Goal: Task Accomplishment & Management: Use online tool/utility

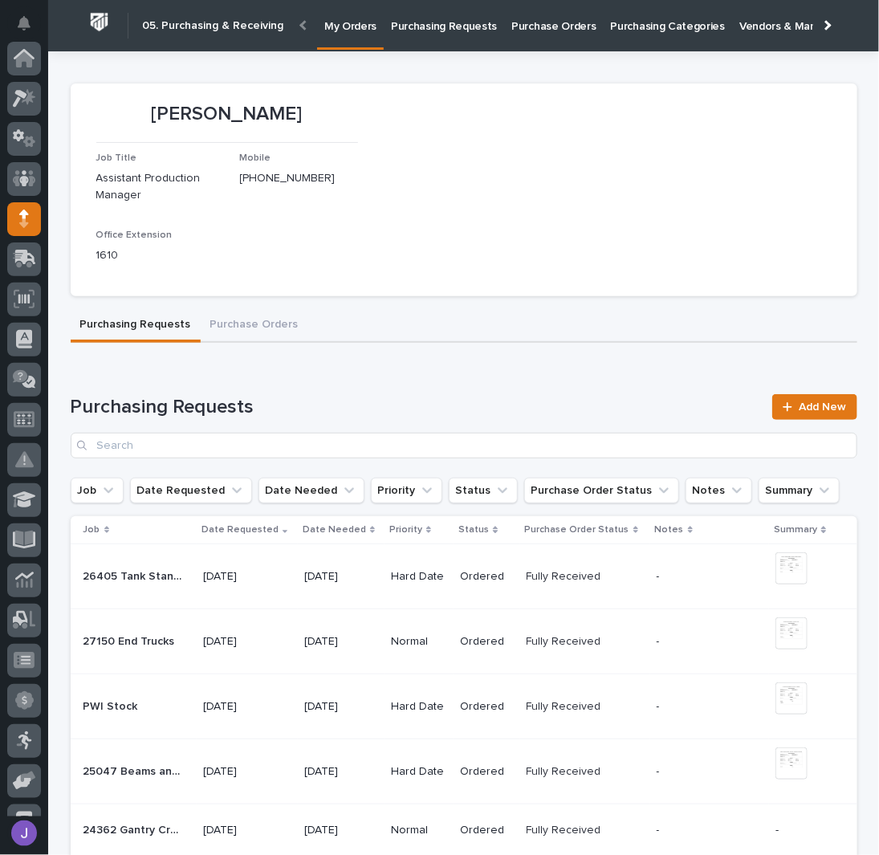
scroll to position [161, 0]
click at [414, 36] on link "Purchasing Requests" at bounding box center [444, 25] width 120 height 50
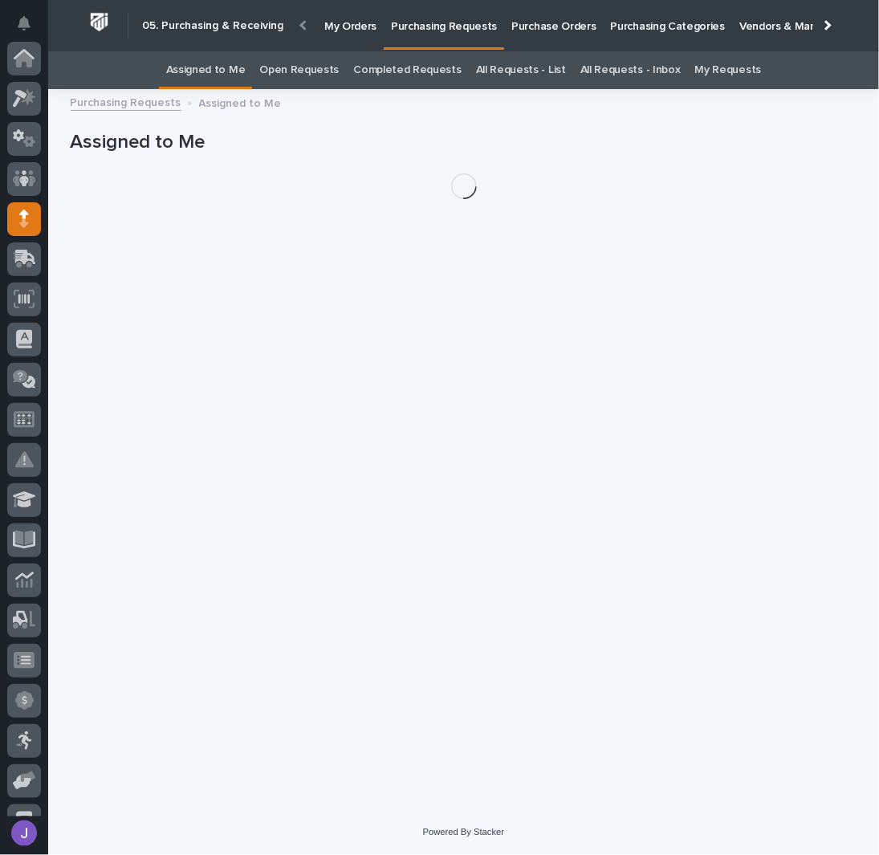
scroll to position [161, 0]
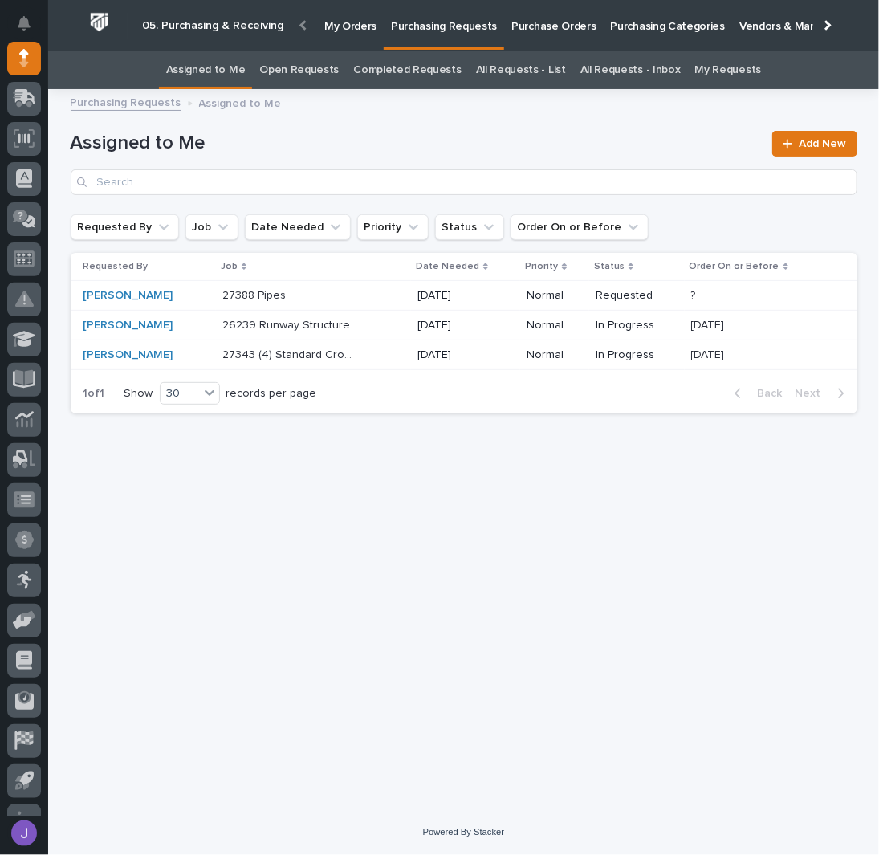
click at [338, 295] on p at bounding box center [289, 296] width 134 height 14
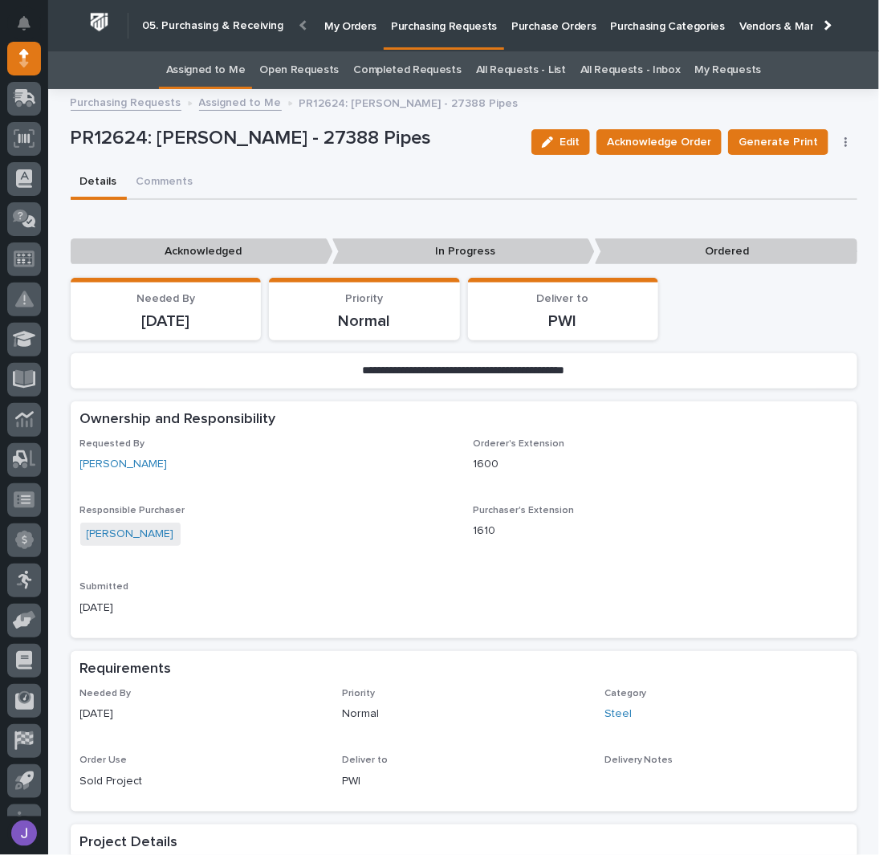
scroll to position [321, 0]
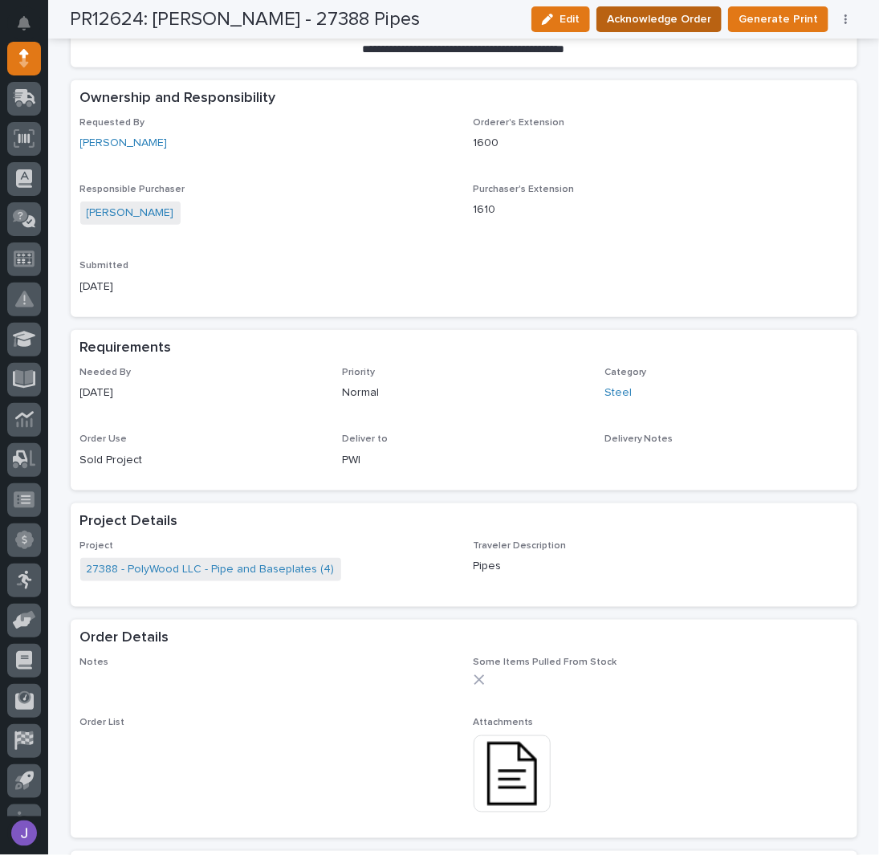
click at [662, 18] on span "Acknowledge Order" at bounding box center [659, 19] width 104 height 19
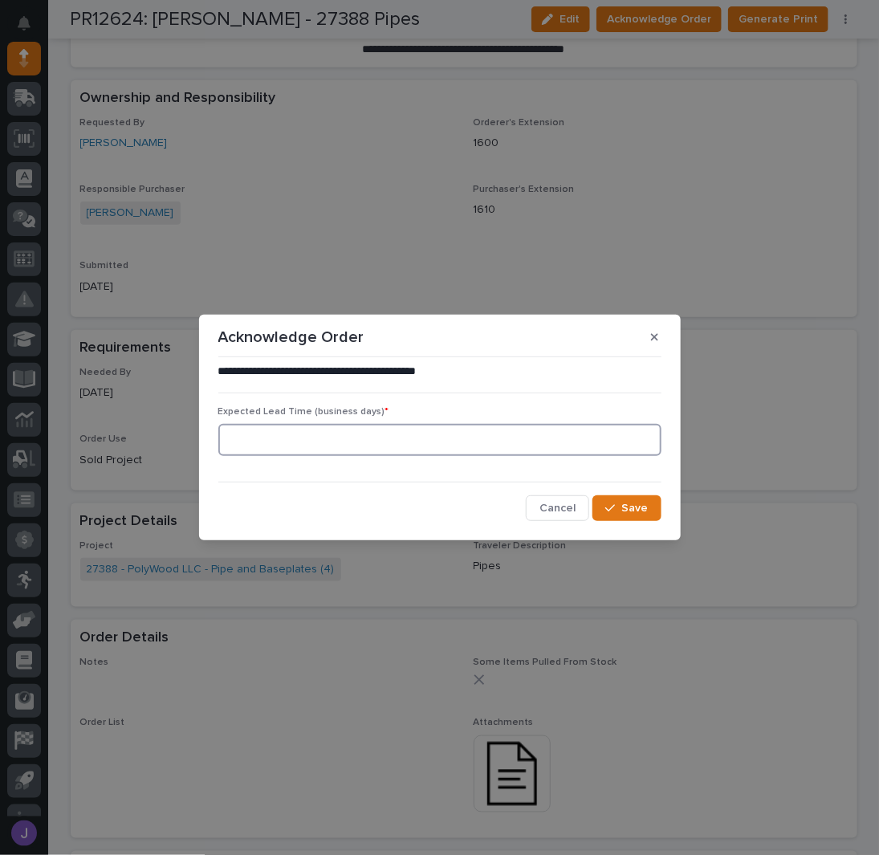
click at [376, 444] on input at bounding box center [439, 440] width 443 height 32
type input "0"
click at [644, 502] on span "Save" at bounding box center [635, 508] width 26 height 14
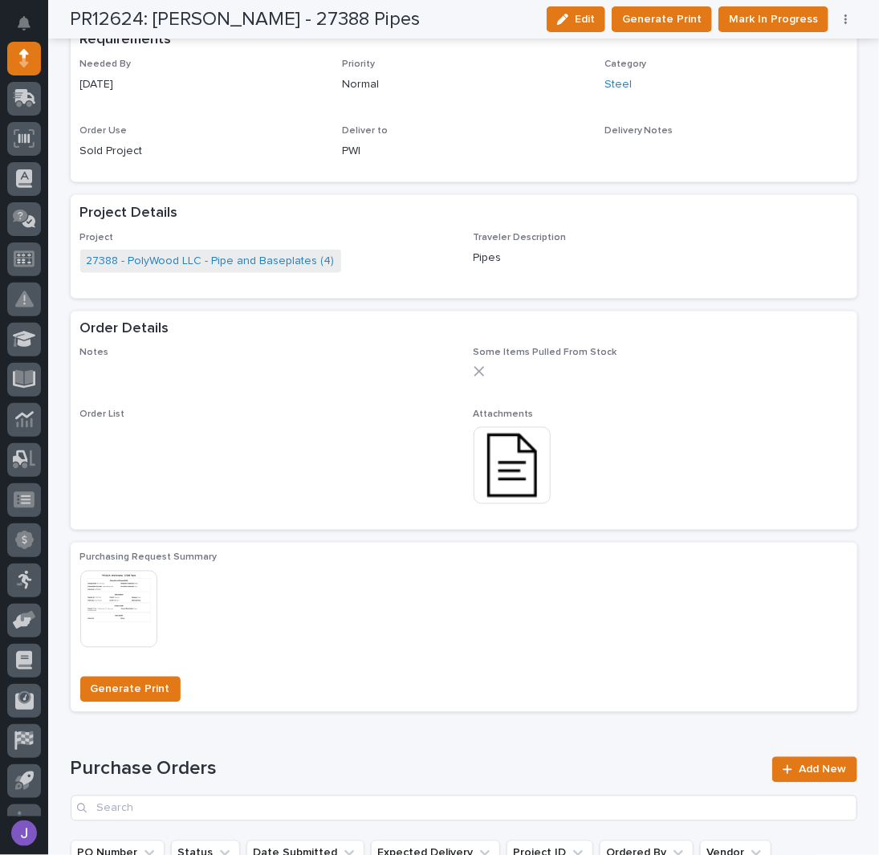
scroll to position [788, 0]
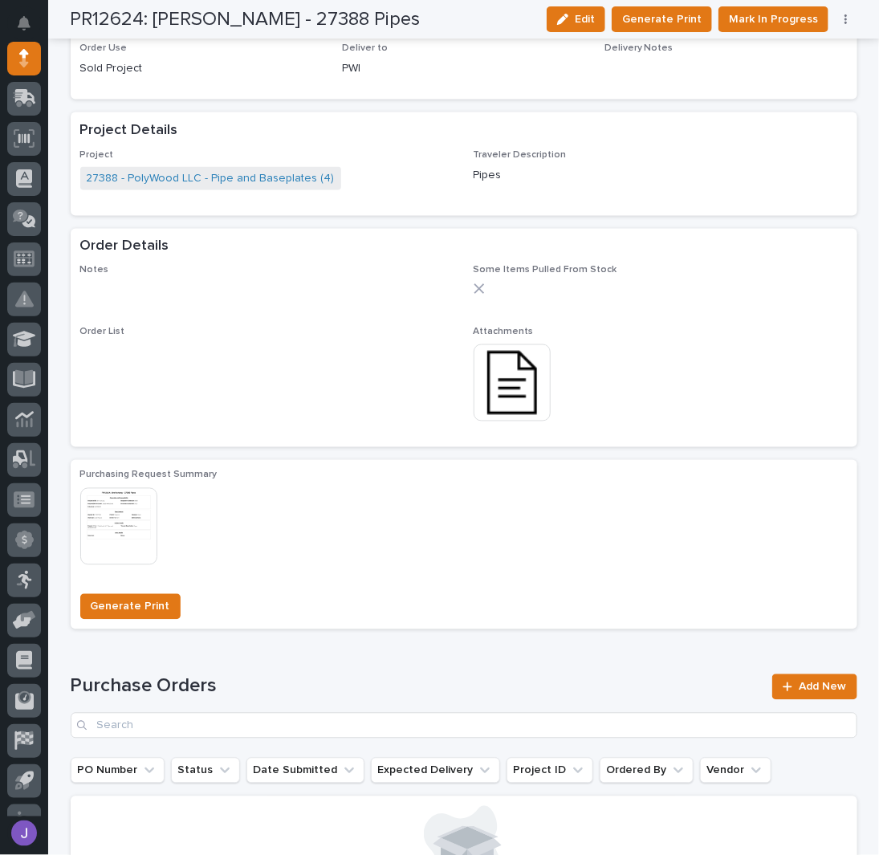
click at [510, 388] on img at bounding box center [512, 382] width 77 height 77
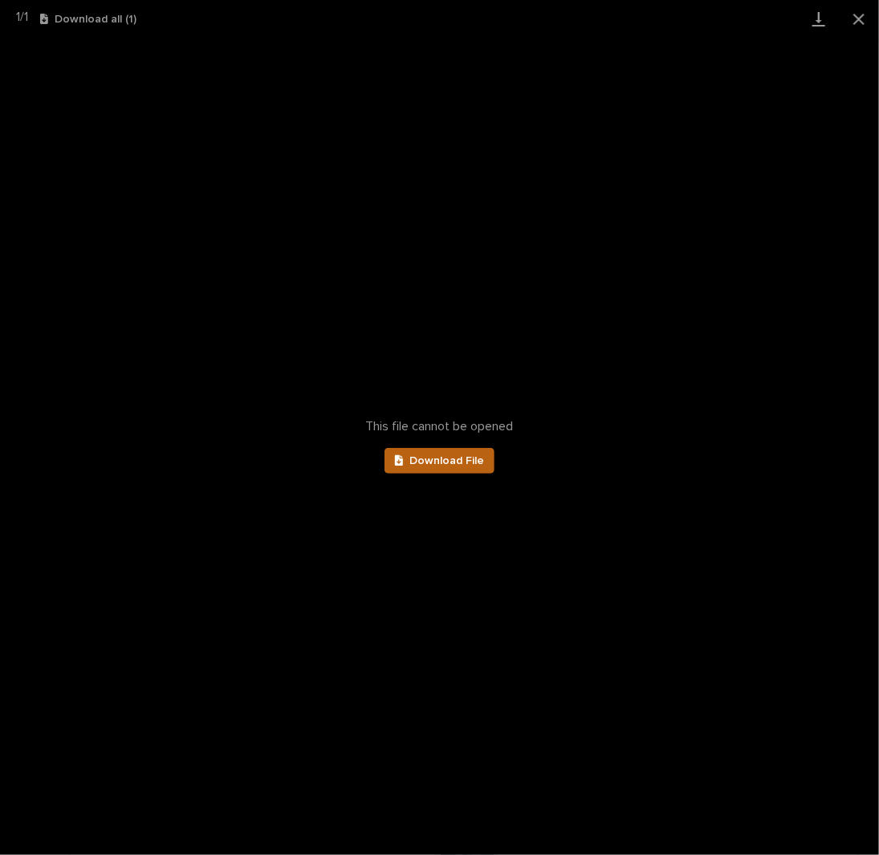
click at [460, 458] on span "Download File" at bounding box center [446, 460] width 75 height 11
click at [861, 22] on button "Close gallery" at bounding box center [859, 19] width 40 height 38
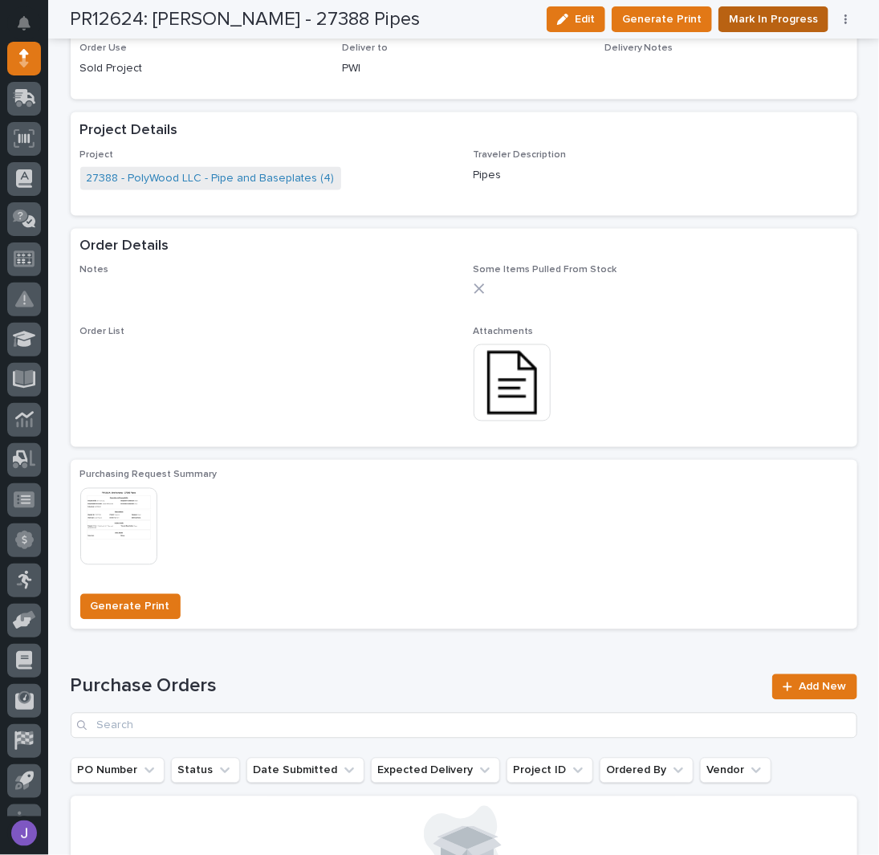
click at [737, 28] on span "Mark In Progress" at bounding box center [773, 19] width 89 height 19
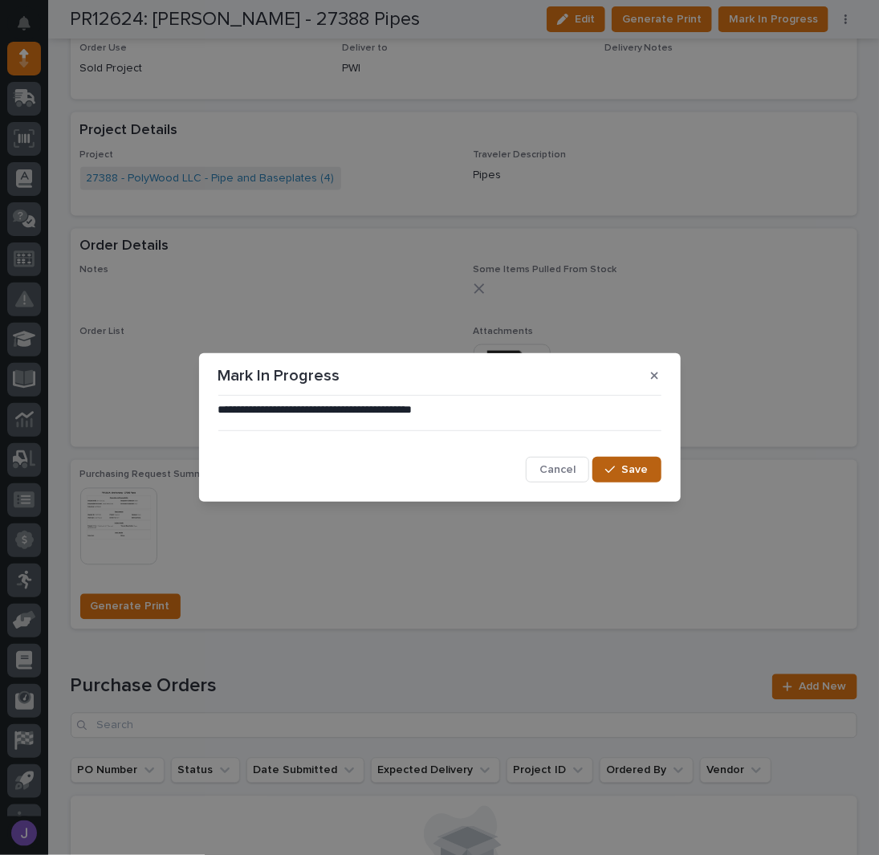
click at [627, 471] on span "Save" at bounding box center [635, 469] width 26 height 14
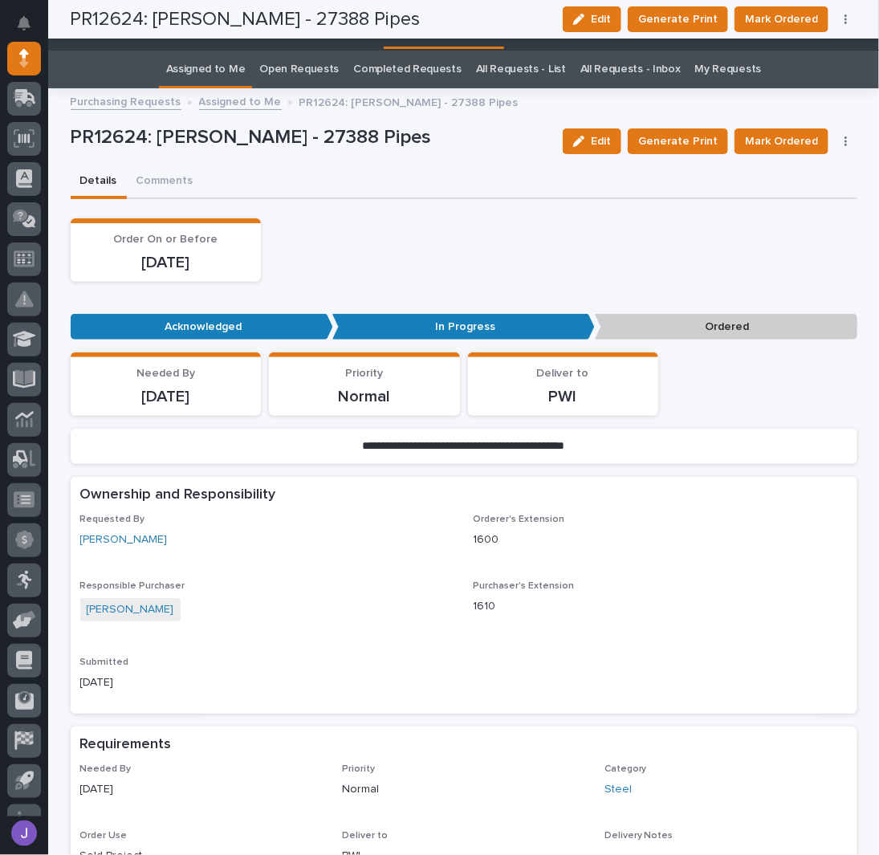
scroll to position [0, 0]
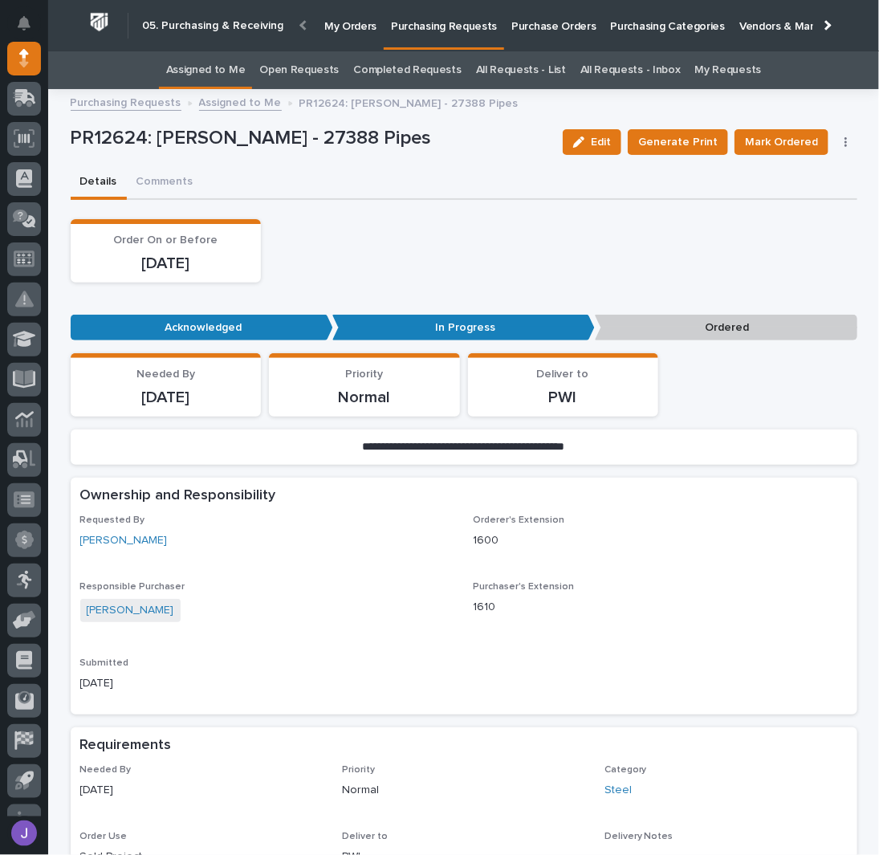
click at [214, 75] on link "Assigned to Me" at bounding box center [205, 70] width 79 height 38
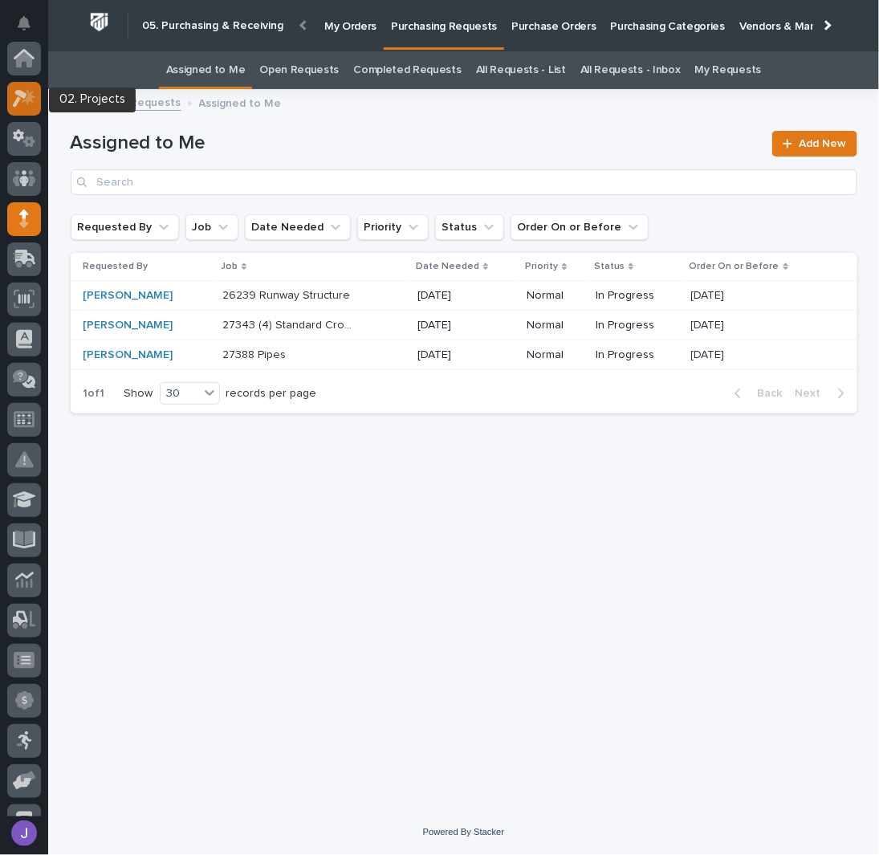
click at [19, 102] on icon at bounding box center [24, 98] width 23 height 18
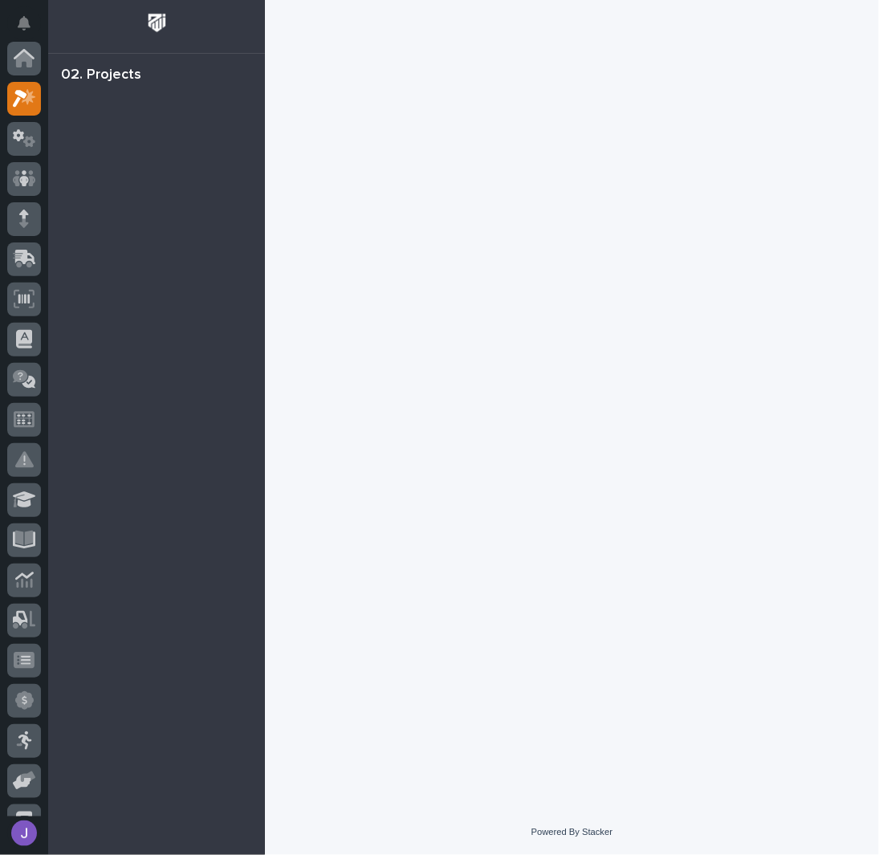
scroll to position [40, 0]
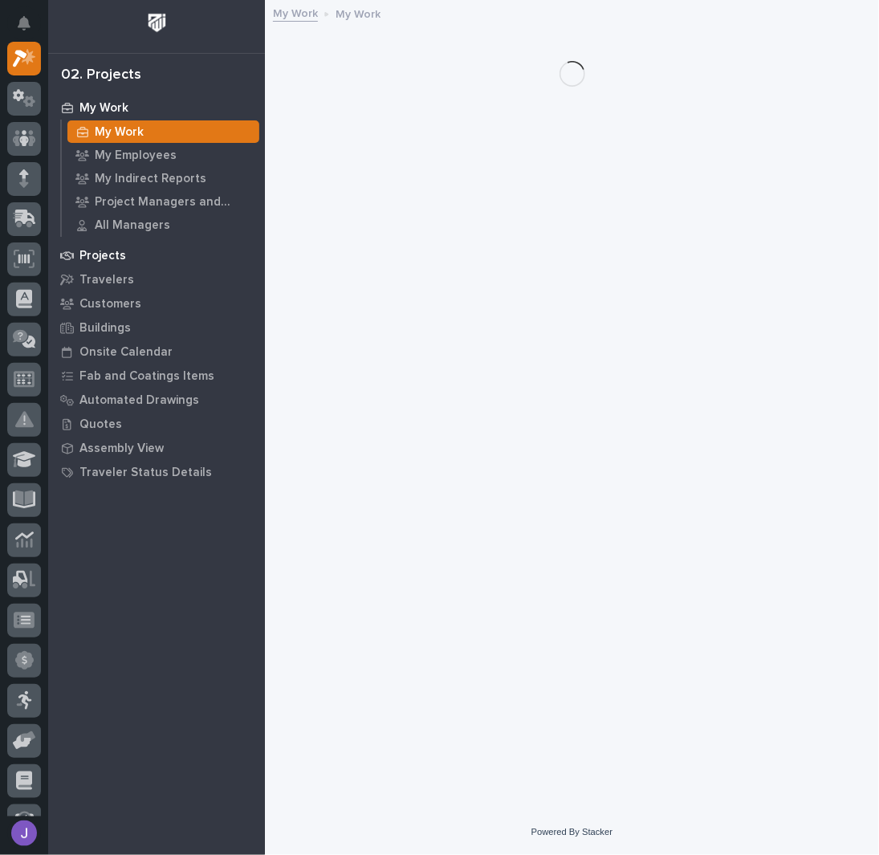
click at [117, 254] on p "Projects" at bounding box center [102, 256] width 47 height 14
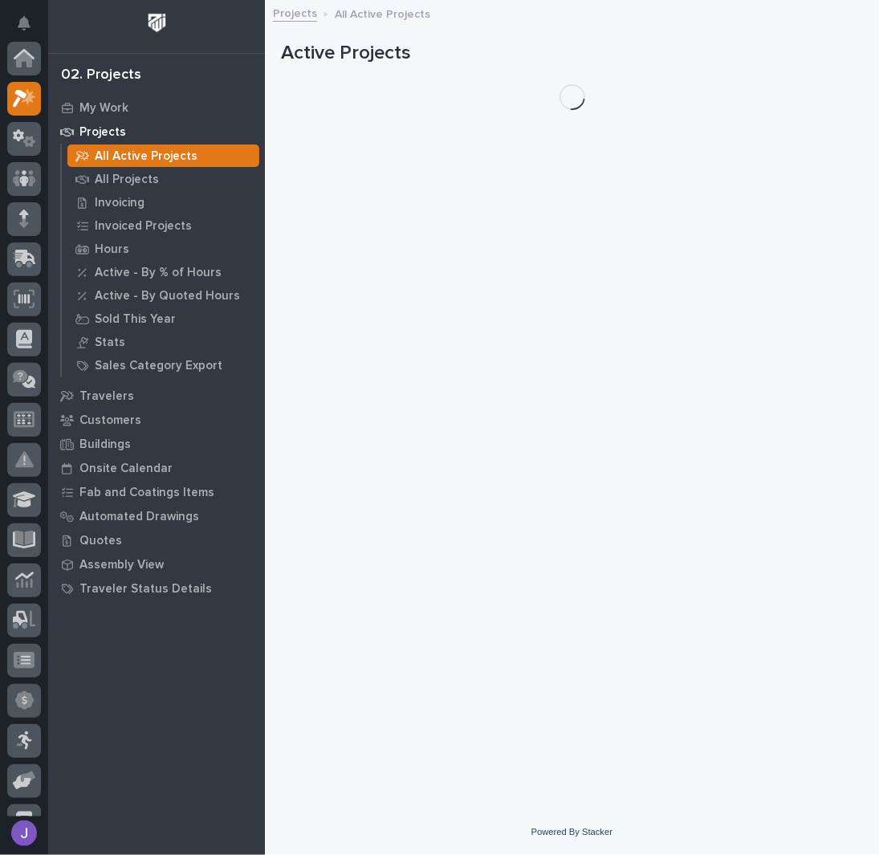
scroll to position [40, 0]
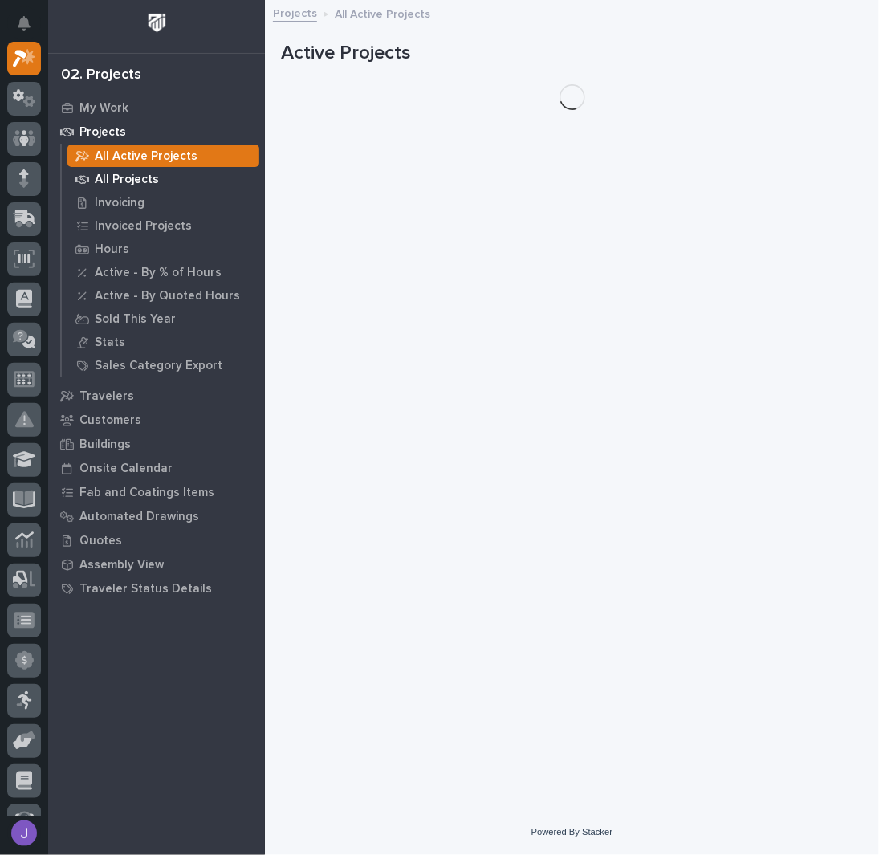
click at [114, 179] on p "All Projects" at bounding box center [127, 180] width 64 height 14
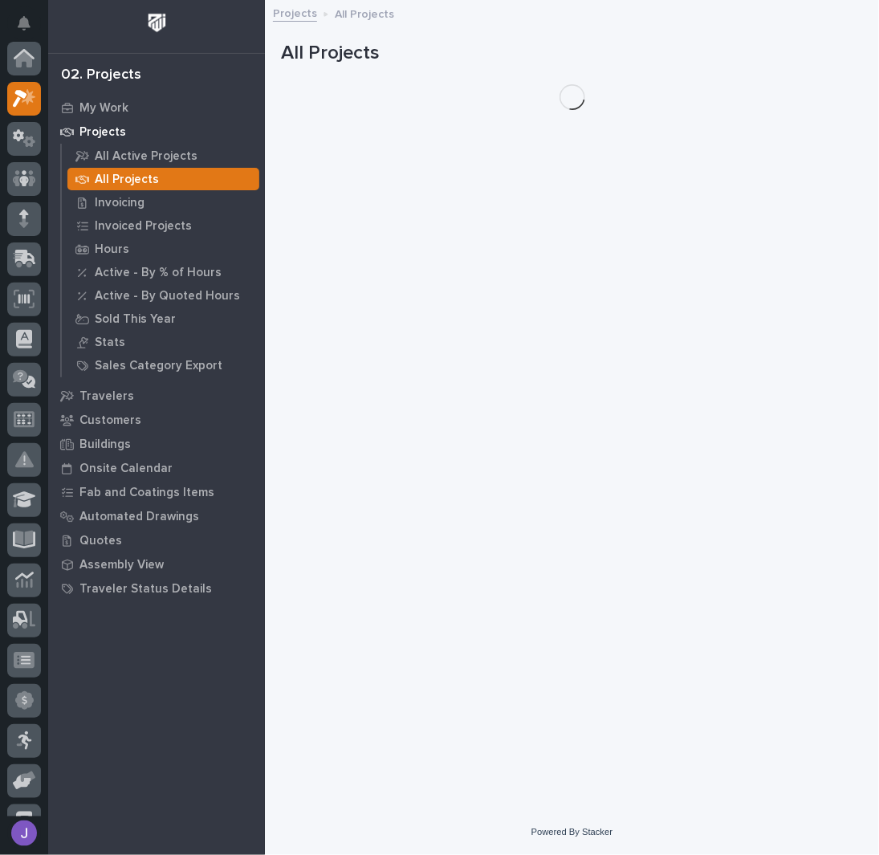
scroll to position [40, 0]
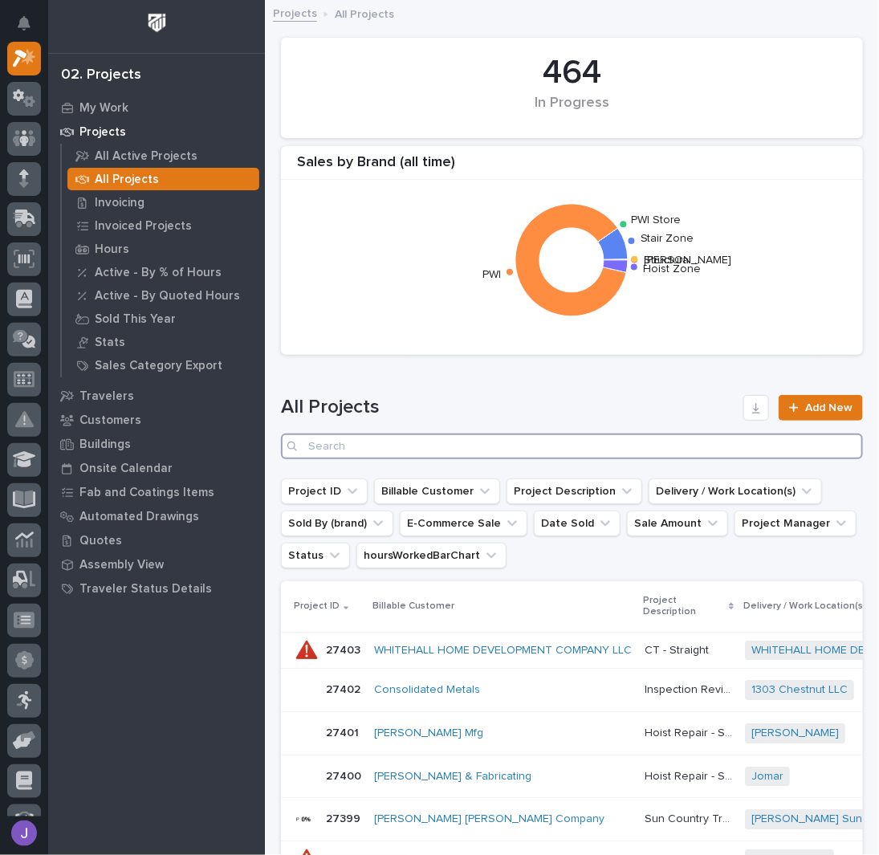
click at [374, 436] on input "Search" at bounding box center [572, 446] width 582 height 26
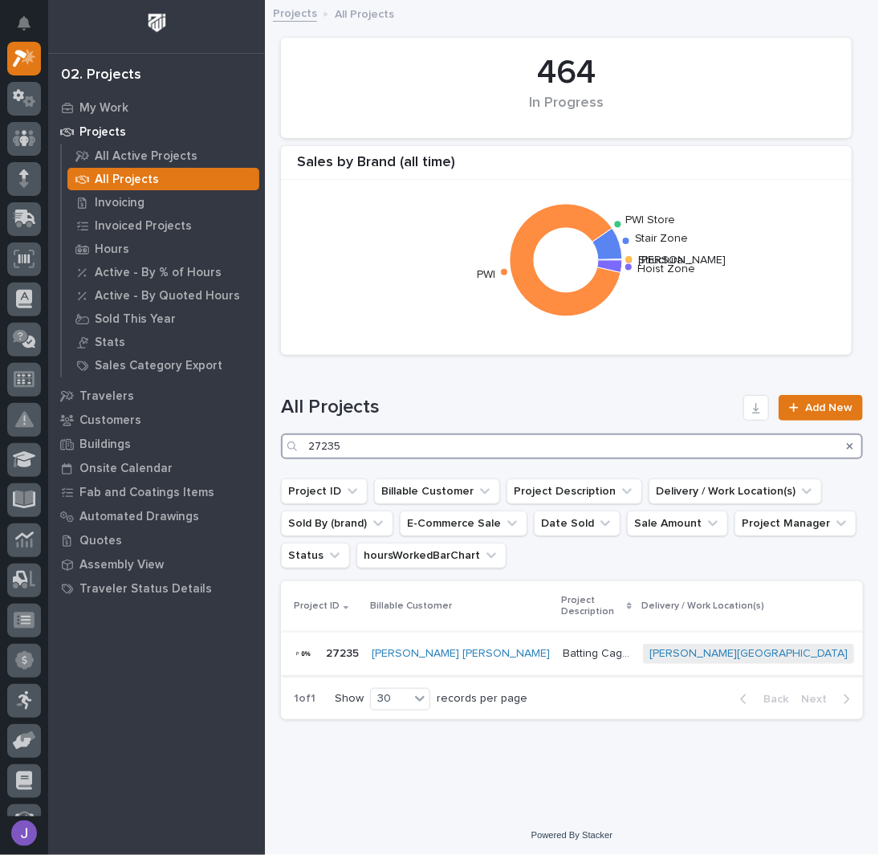
type input "27235"
click at [563, 649] on p "Batting Cage Stairs" at bounding box center [598, 652] width 71 height 17
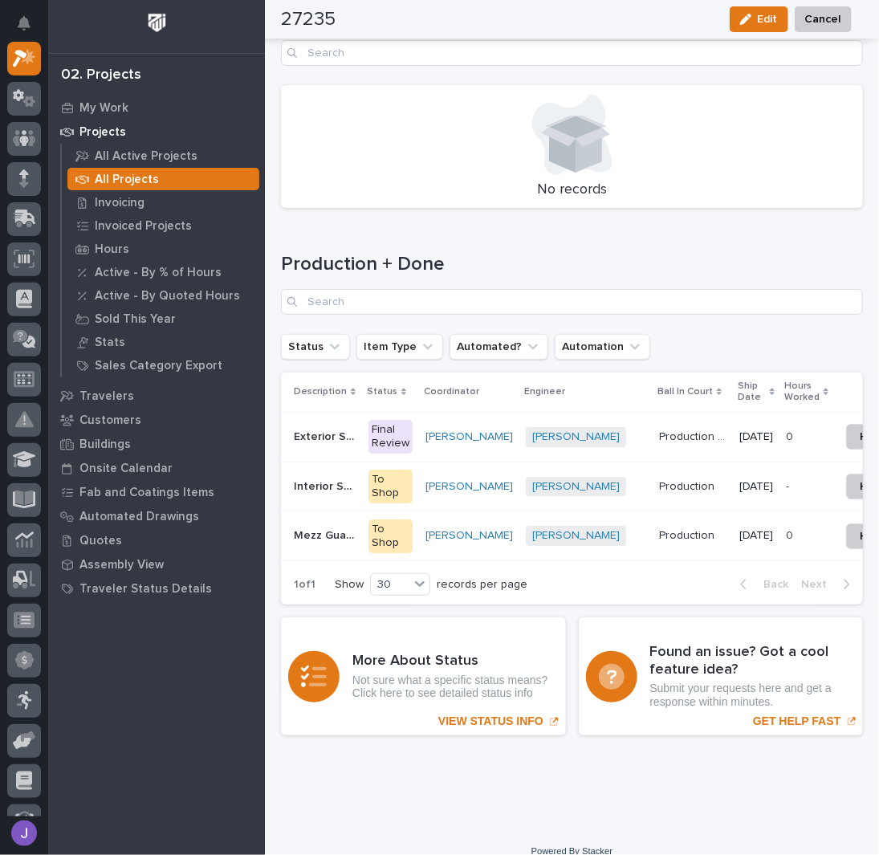
scroll to position [2247, 0]
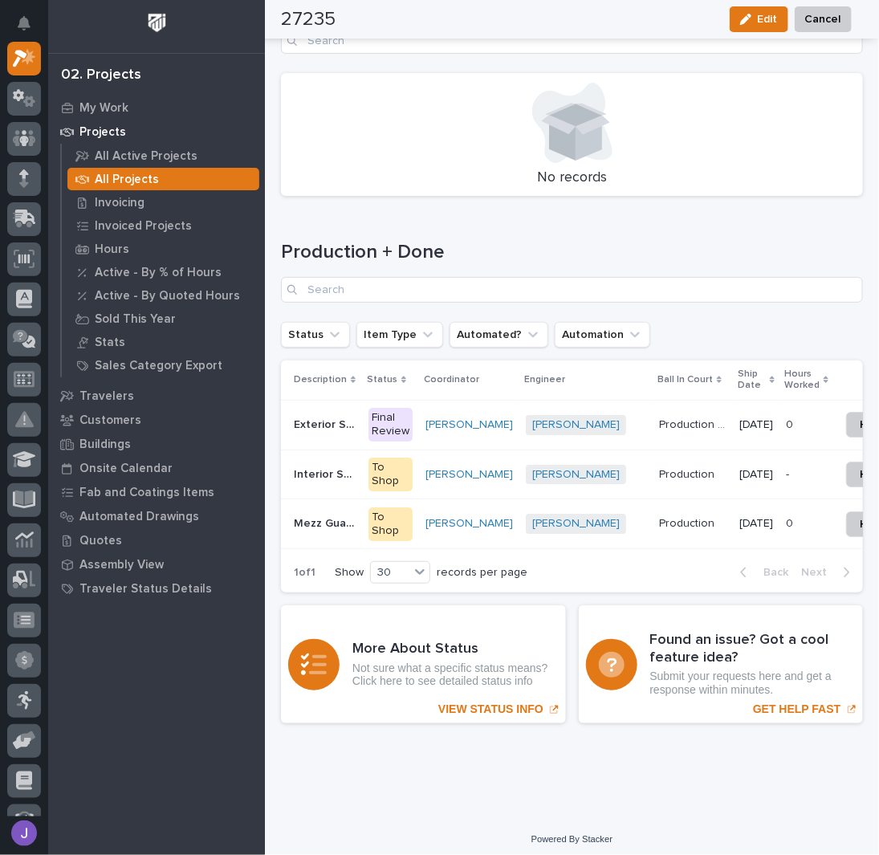
click at [350, 419] on p "Exterior Stairway" at bounding box center [326, 423] width 65 height 17
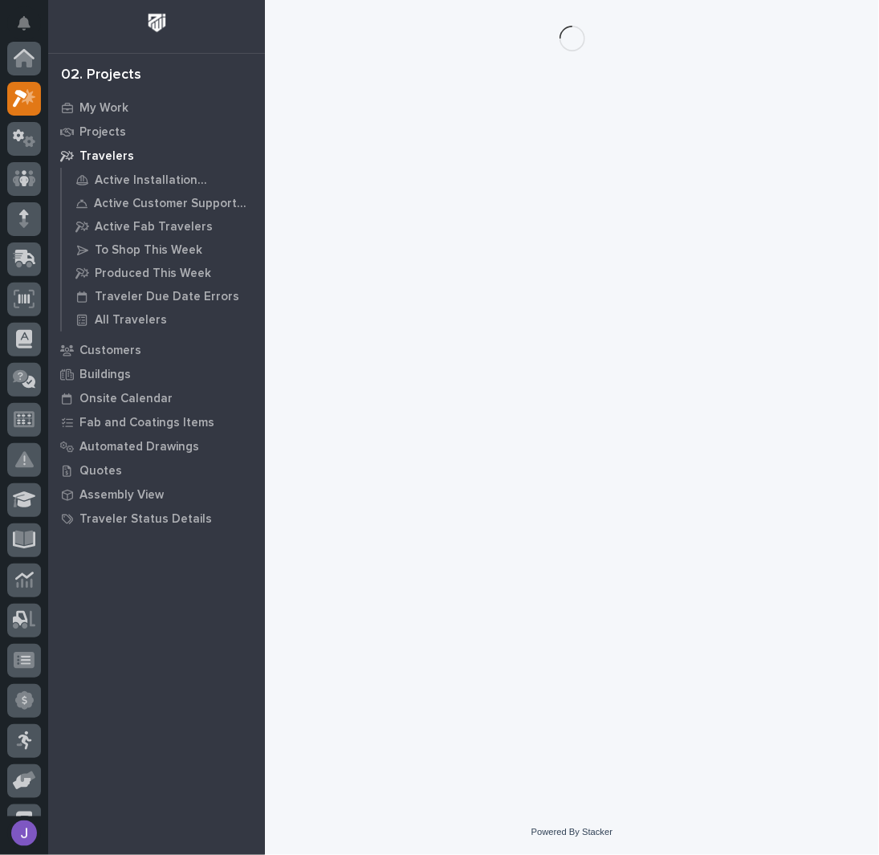
scroll to position [40, 0]
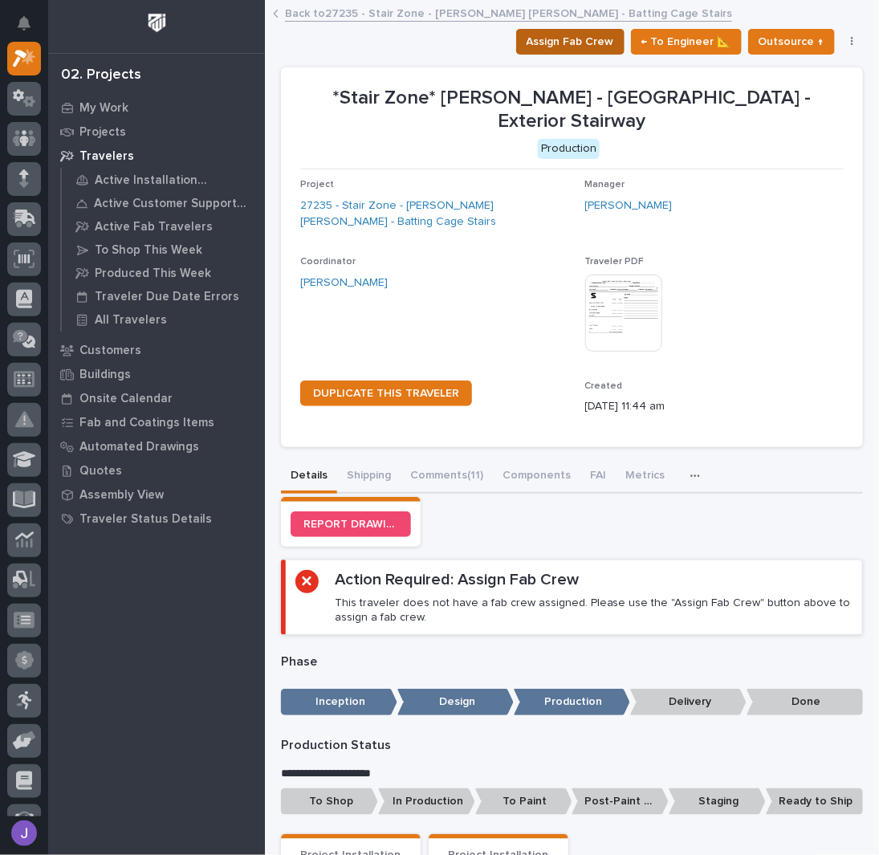
click at [538, 44] on span "Assign Fab Crew" at bounding box center [570, 41] width 87 height 19
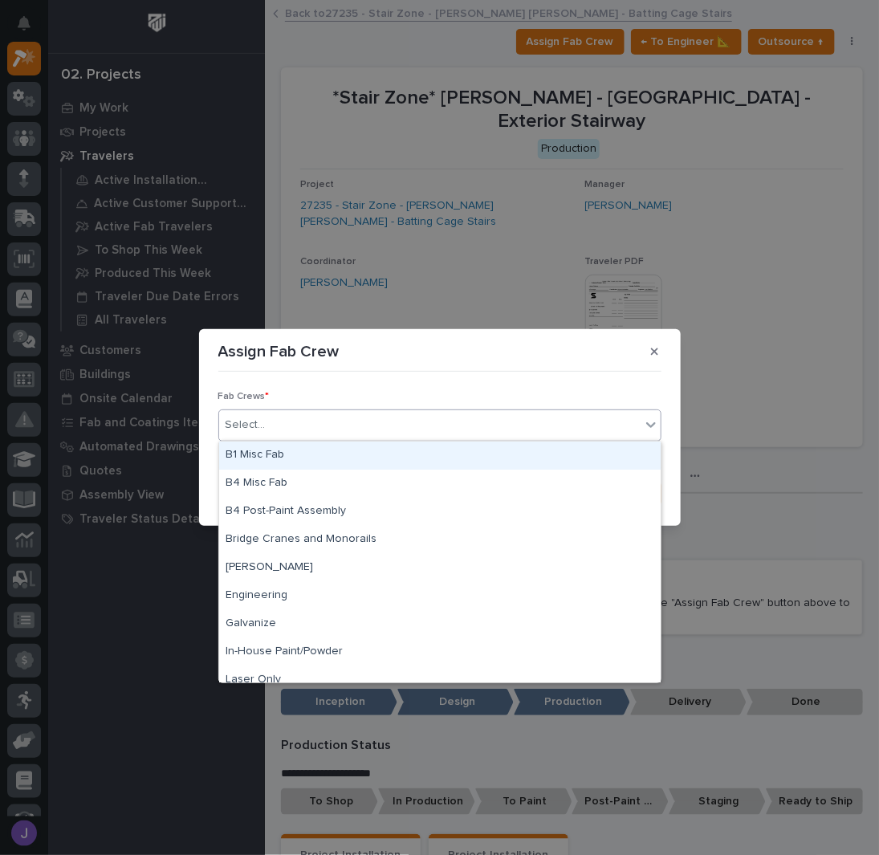
click at [327, 423] on div "Select..." at bounding box center [429, 425] width 421 height 26
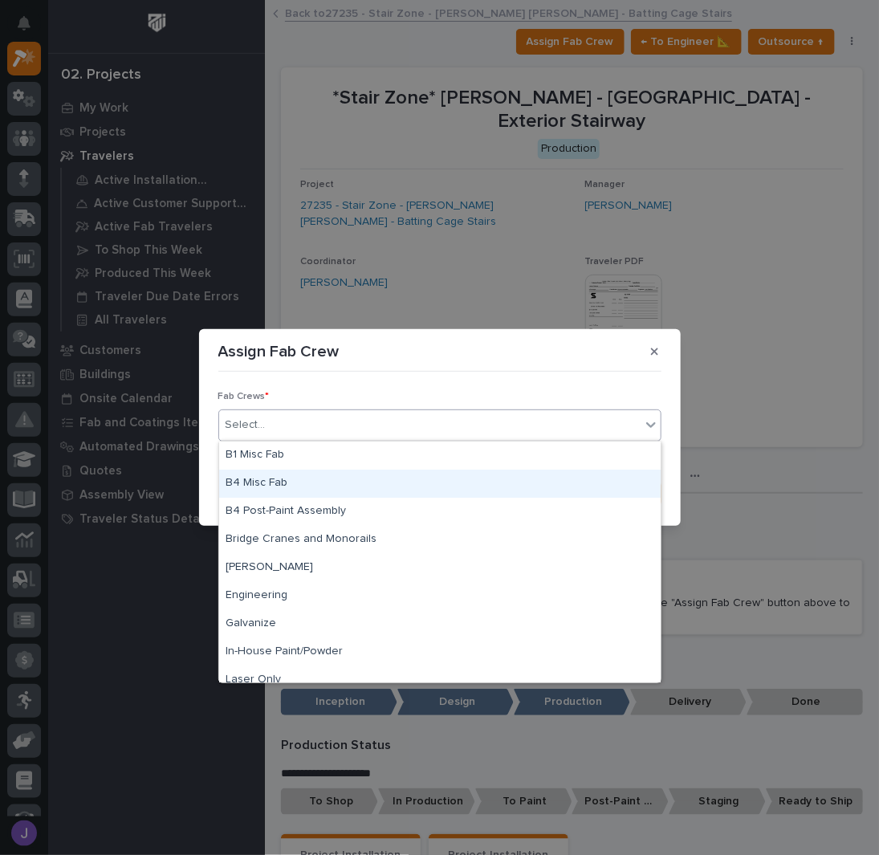
scroll to position [377, 0]
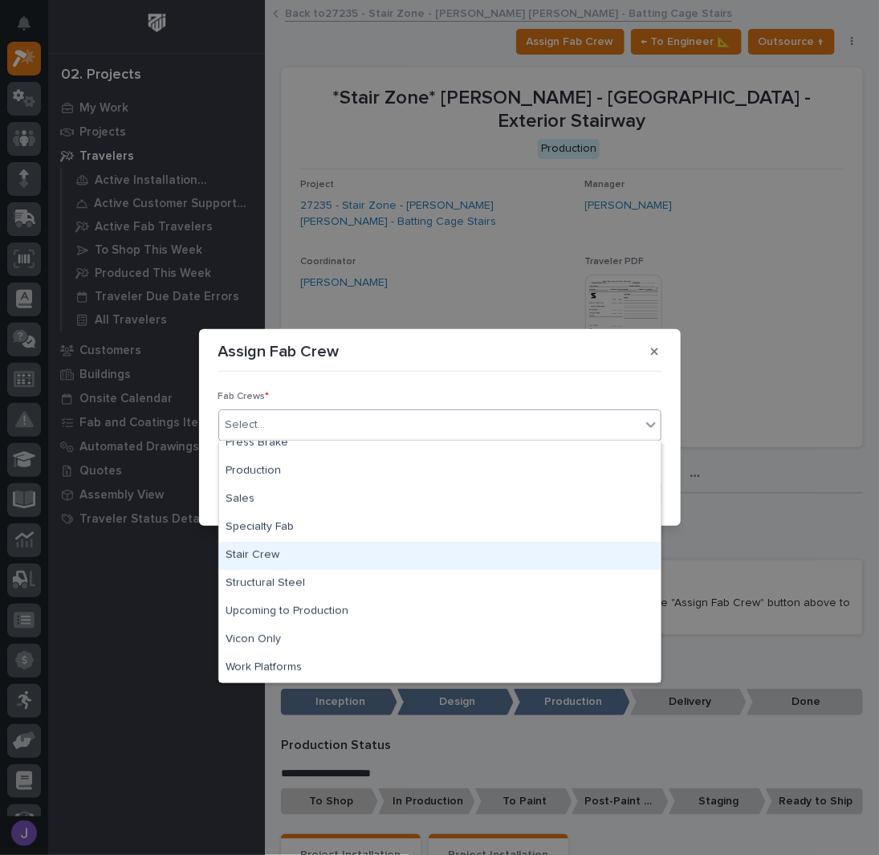
click at [273, 553] on div "Stair Crew" at bounding box center [439, 556] width 441 height 28
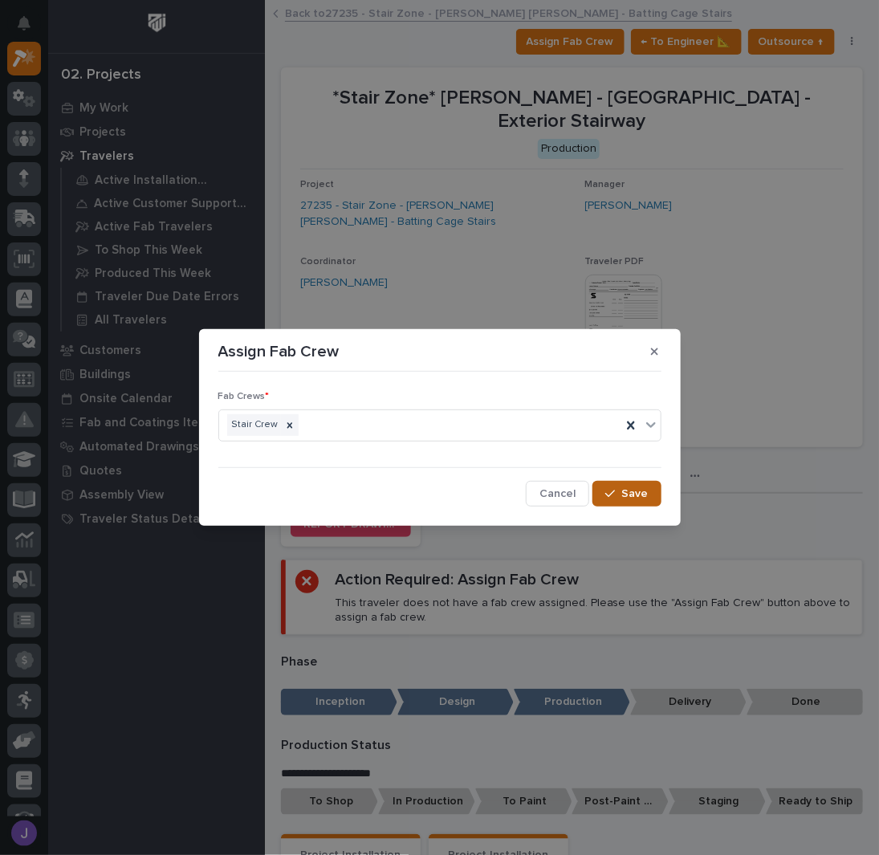
click at [641, 492] on span "Save" at bounding box center [635, 493] width 26 height 14
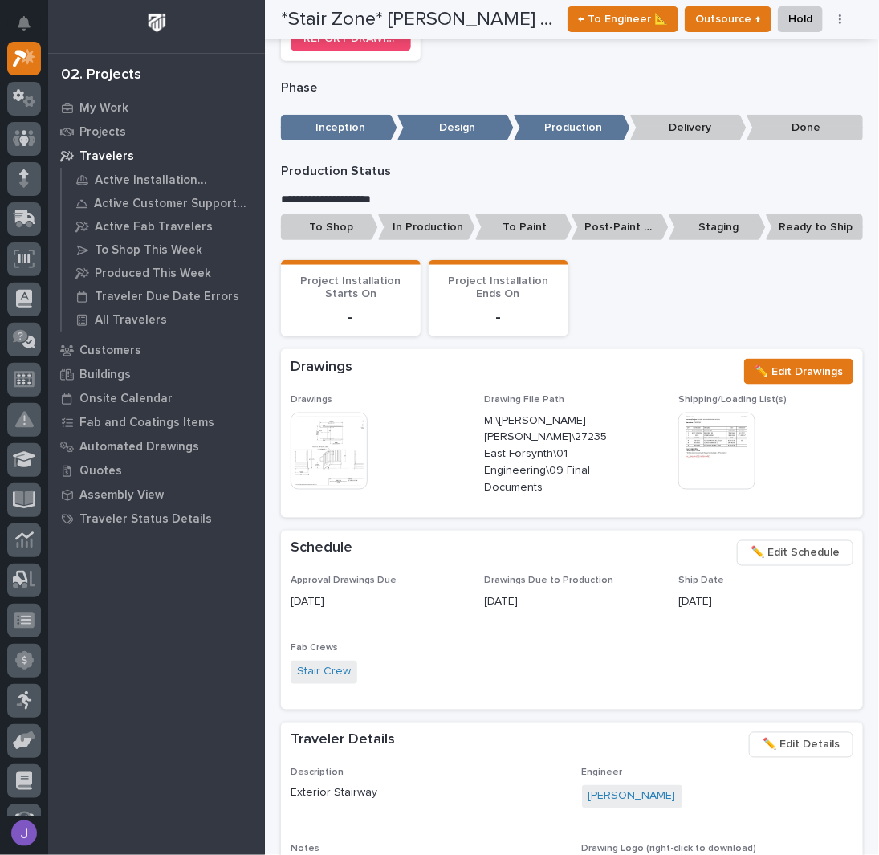
scroll to position [214, 0]
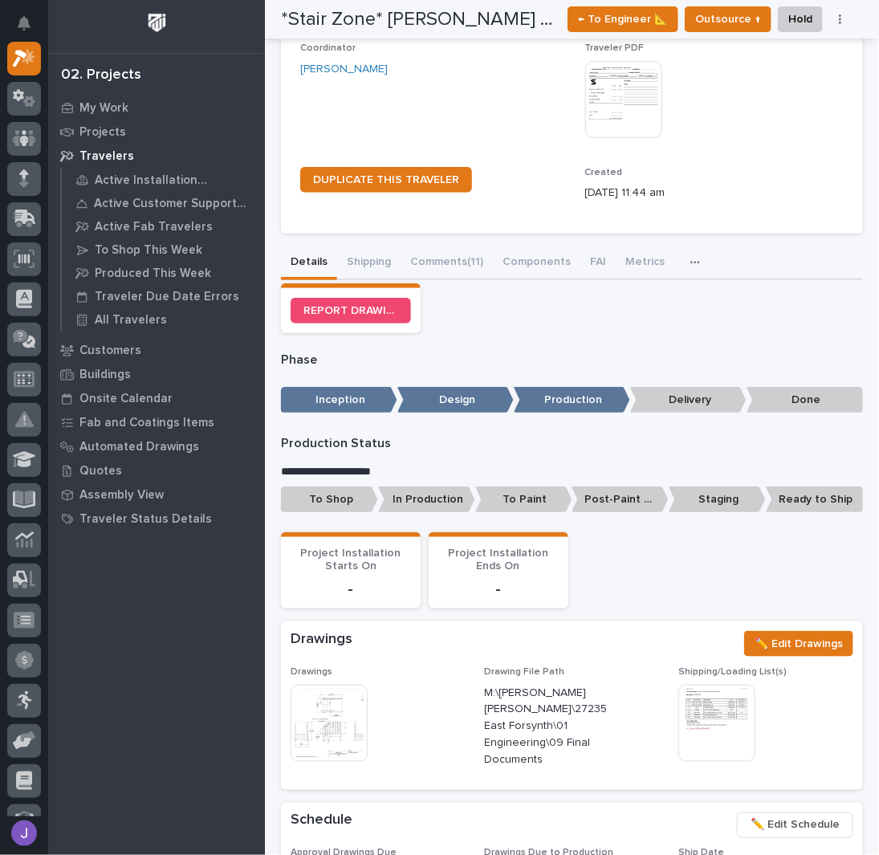
click at [312, 492] on p "To Shop" at bounding box center [329, 499] width 97 height 26
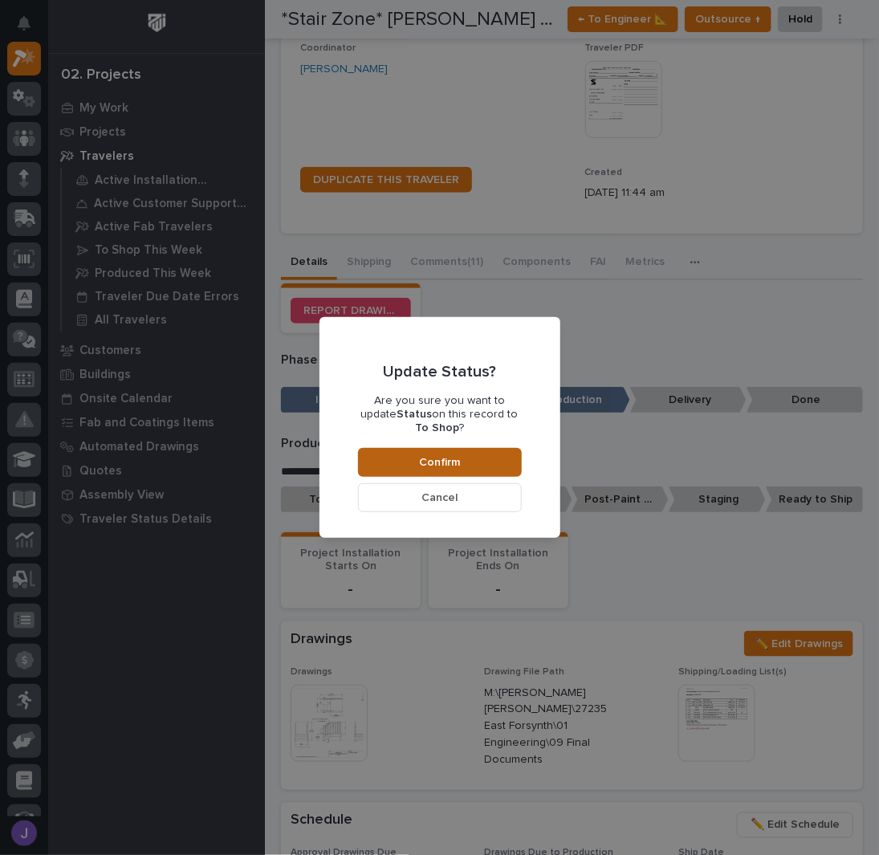
click at [388, 455] on button "Confirm" at bounding box center [440, 462] width 164 height 29
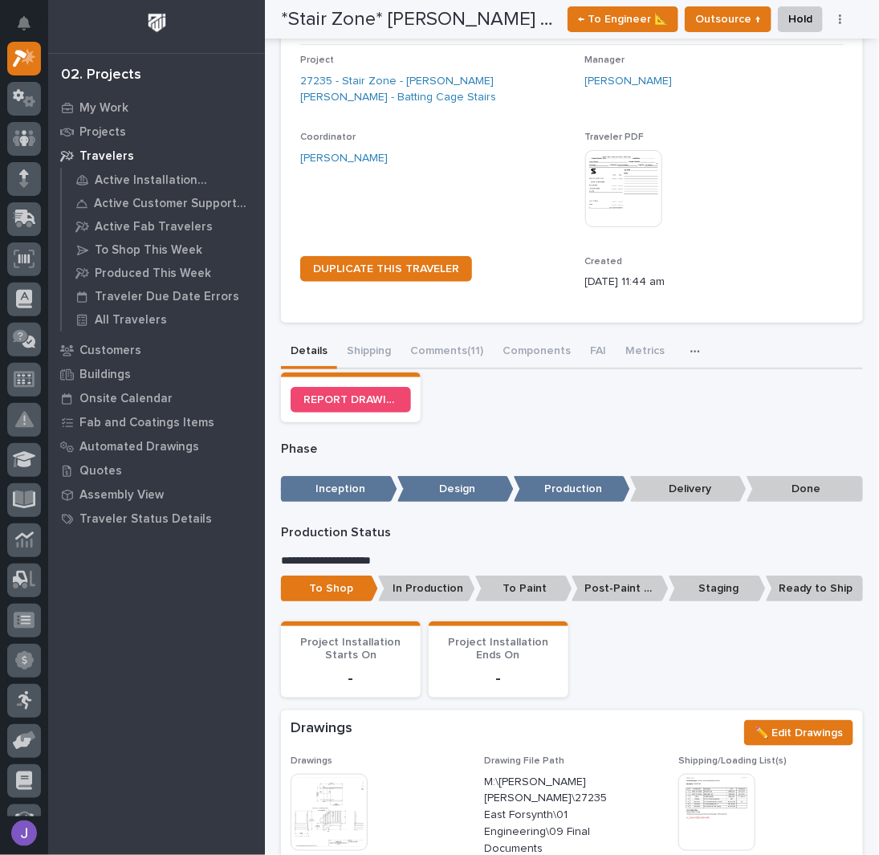
scroll to position [0, 0]
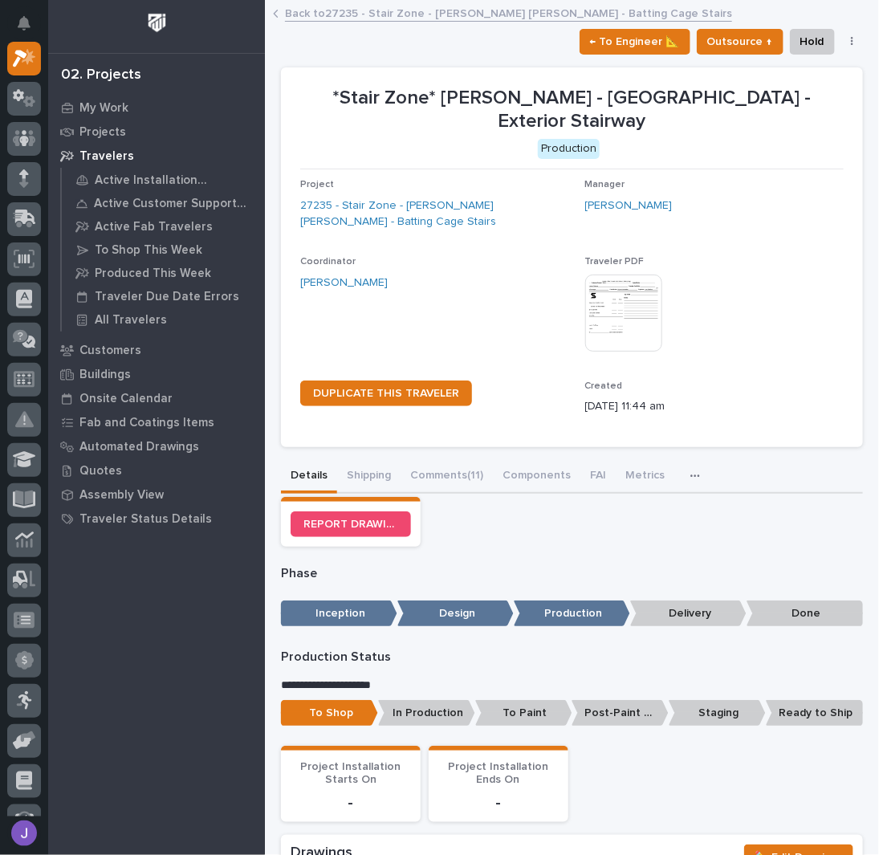
click at [352, 10] on link "Back to 27235 - Stair Zone - [PERSON_NAME] [PERSON_NAME] - Batting Cage Stairs" at bounding box center [508, 12] width 447 height 18
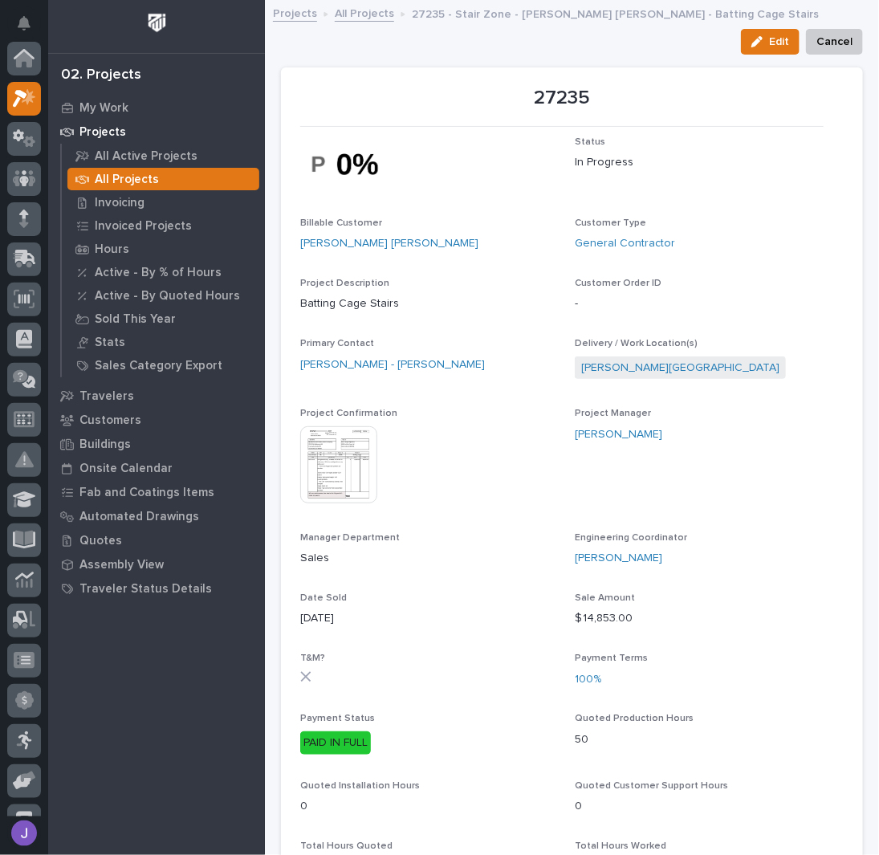
scroll to position [40, 0]
click at [348, 11] on link "All Projects" at bounding box center [364, 12] width 59 height 18
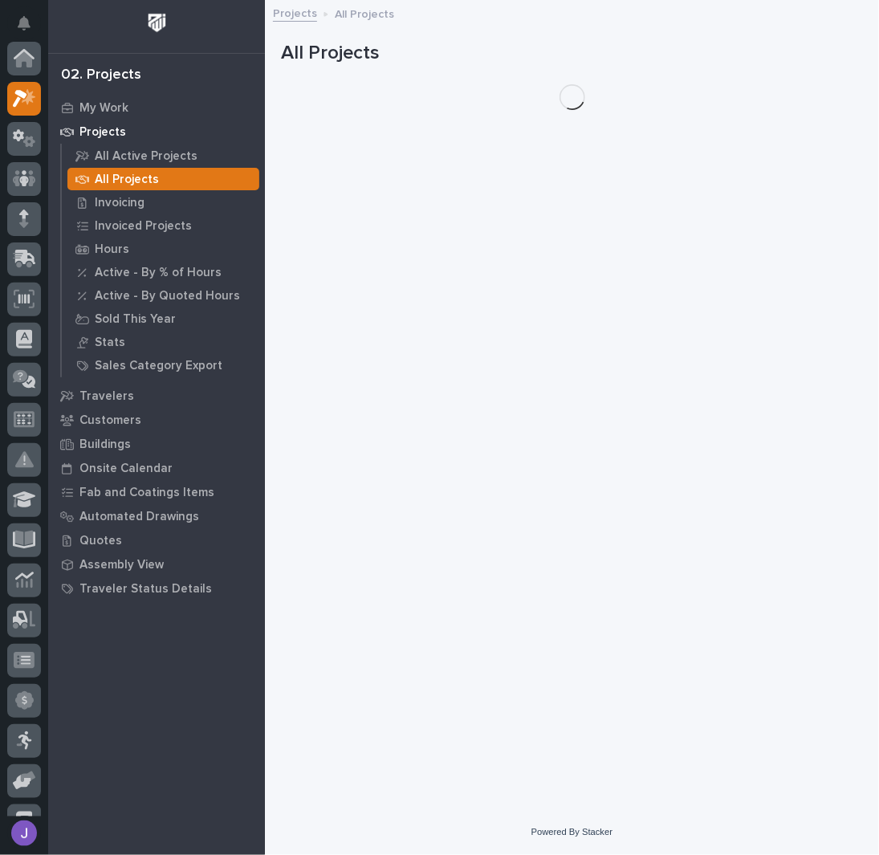
scroll to position [40, 0]
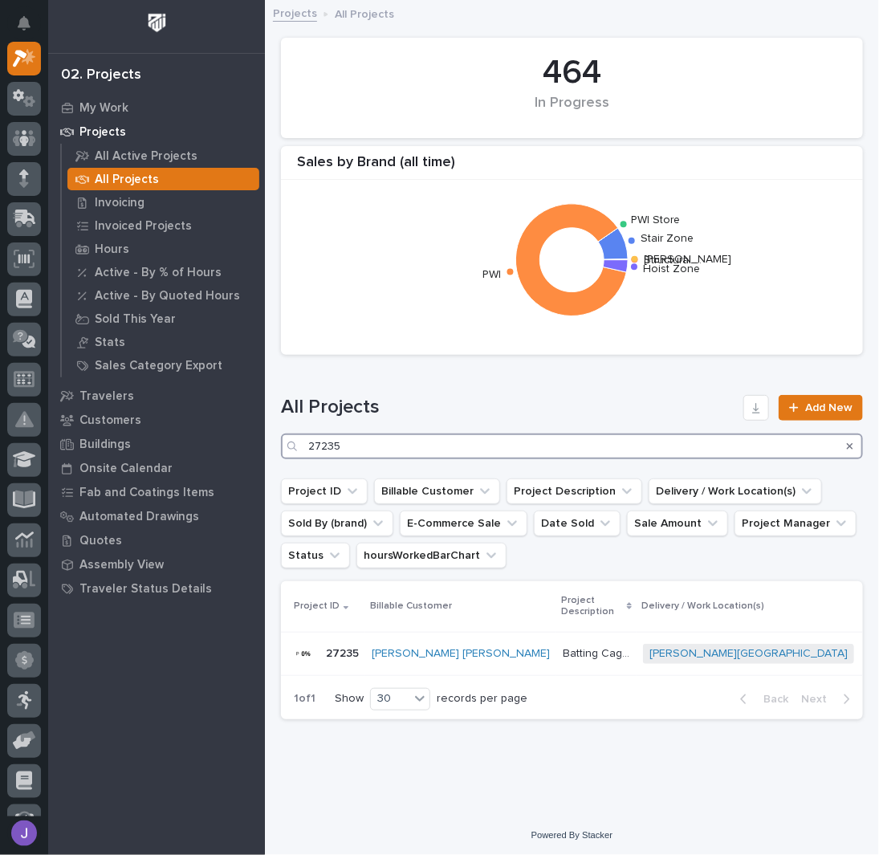
click at [371, 440] on input "27235" at bounding box center [572, 446] width 582 height 26
type input "2"
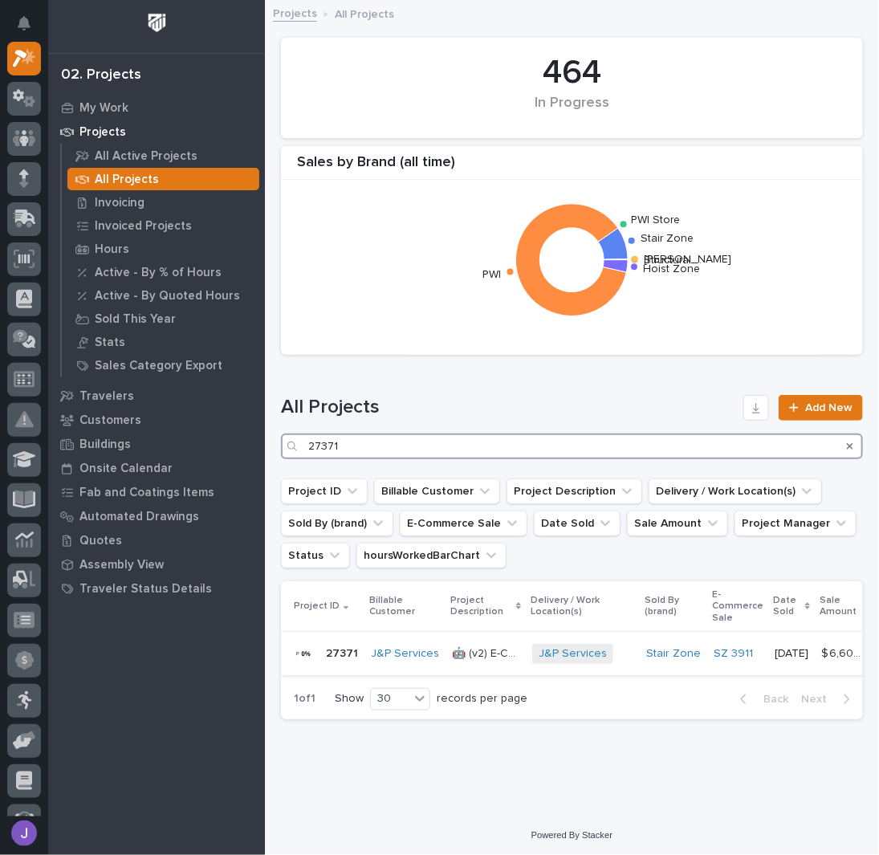
type input "27371"
click at [482, 657] on p "🤖 (v2) E-Commerce Order with Fab Item" at bounding box center [487, 652] width 71 height 17
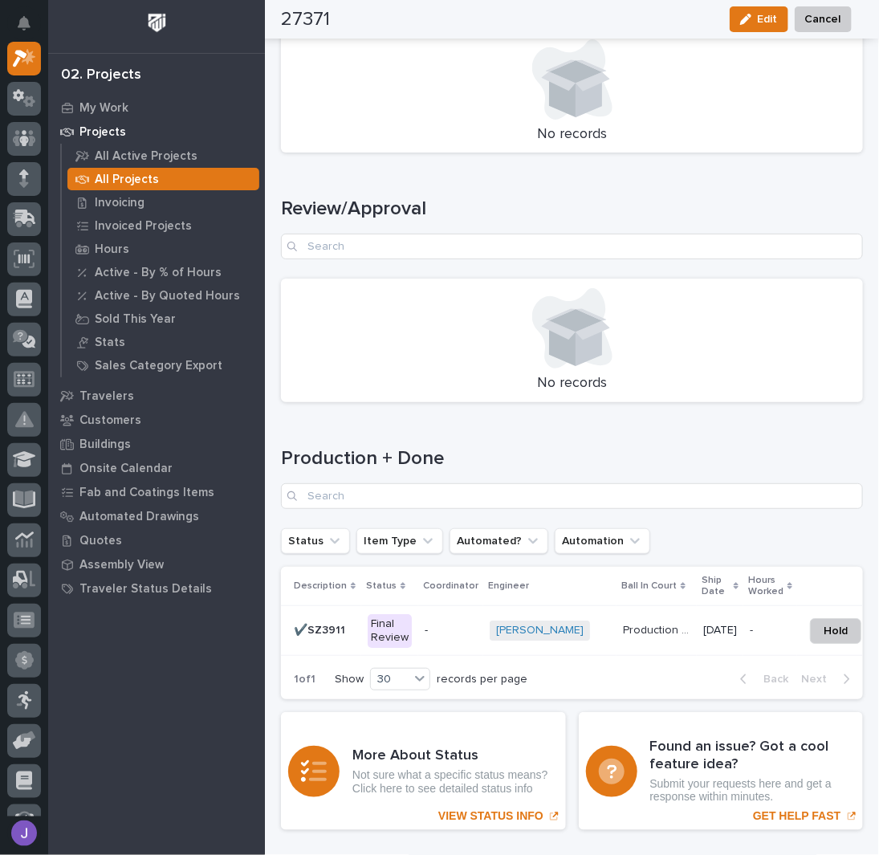
scroll to position [2033, 0]
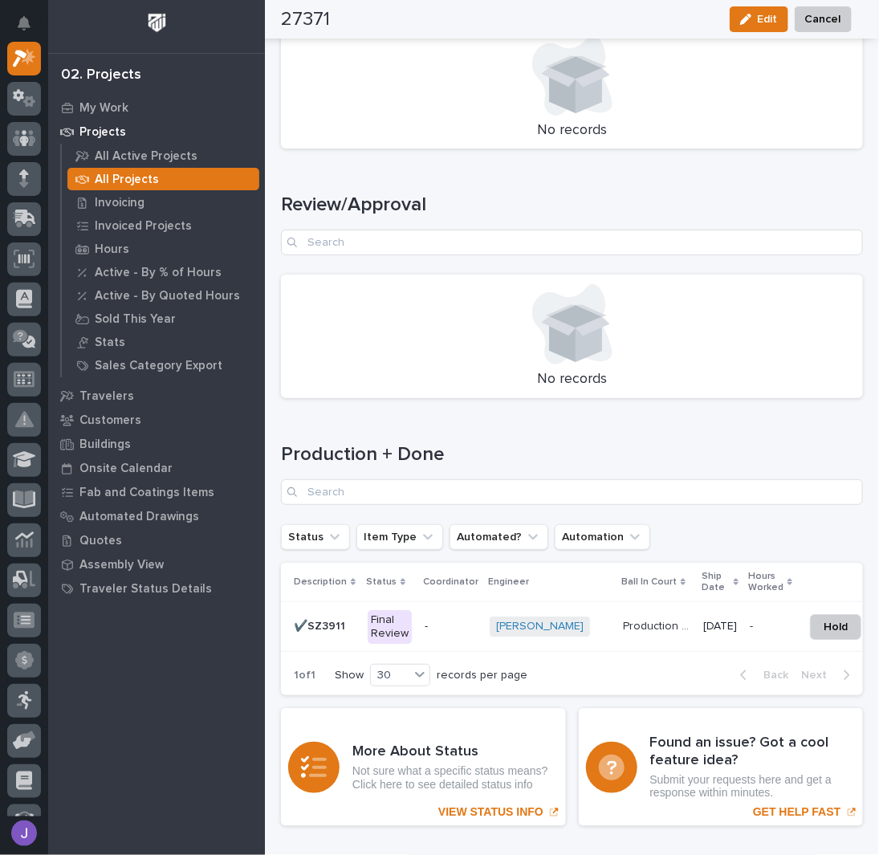
click at [404, 632] on div "Final Review" at bounding box center [390, 627] width 44 height 34
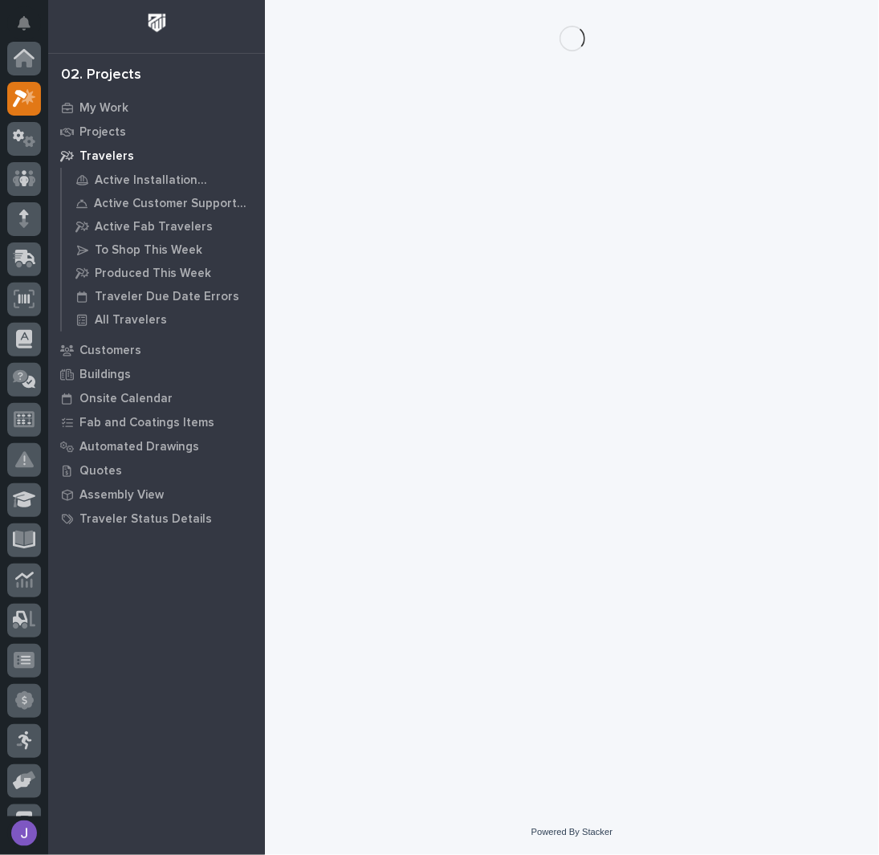
scroll to position [40, 0]
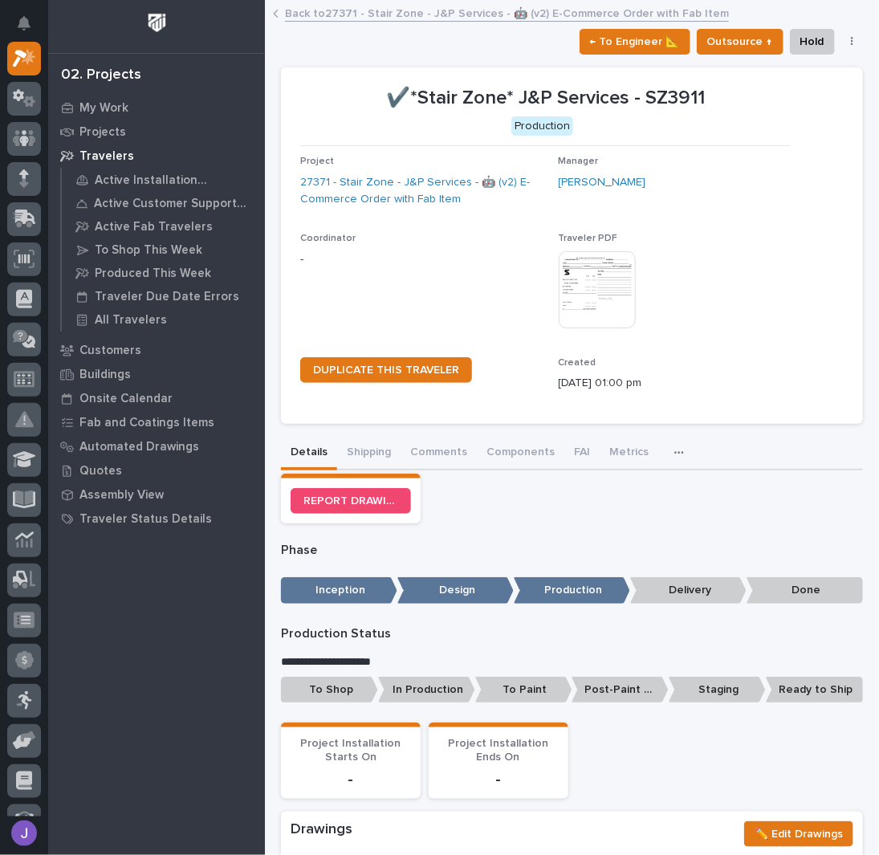
click at [336, 686] on p "To Shop" at bounding box center [329, 690] width 97 height 26
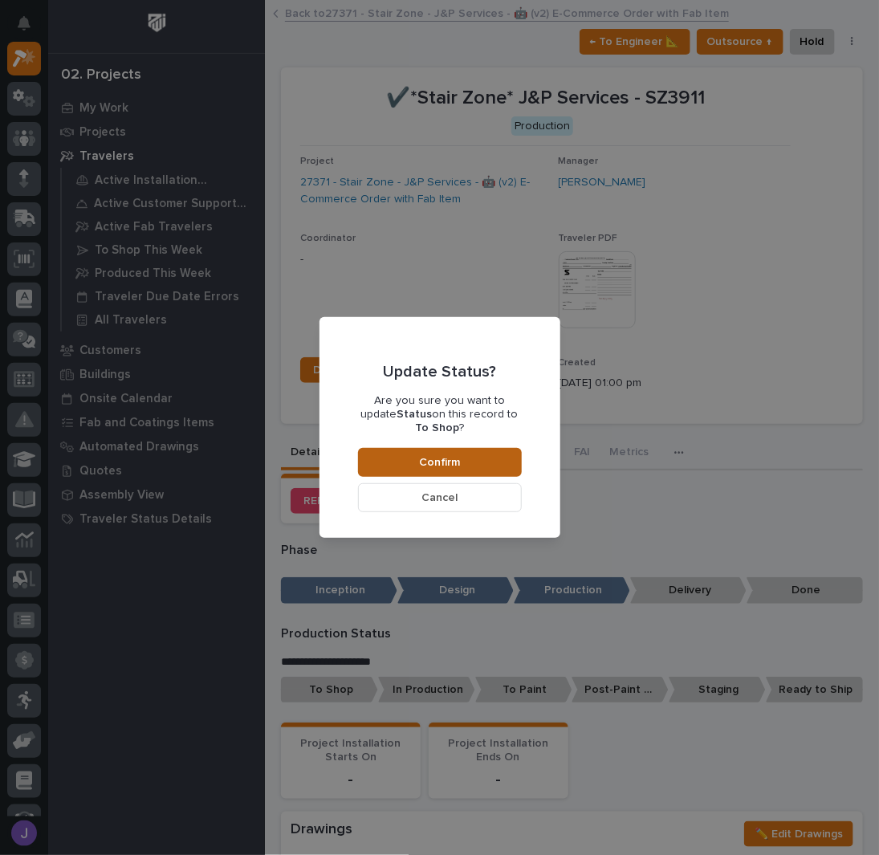
click at [413, 454] on button "Confirm" at bounding box center [440, 462] width 164 height 29
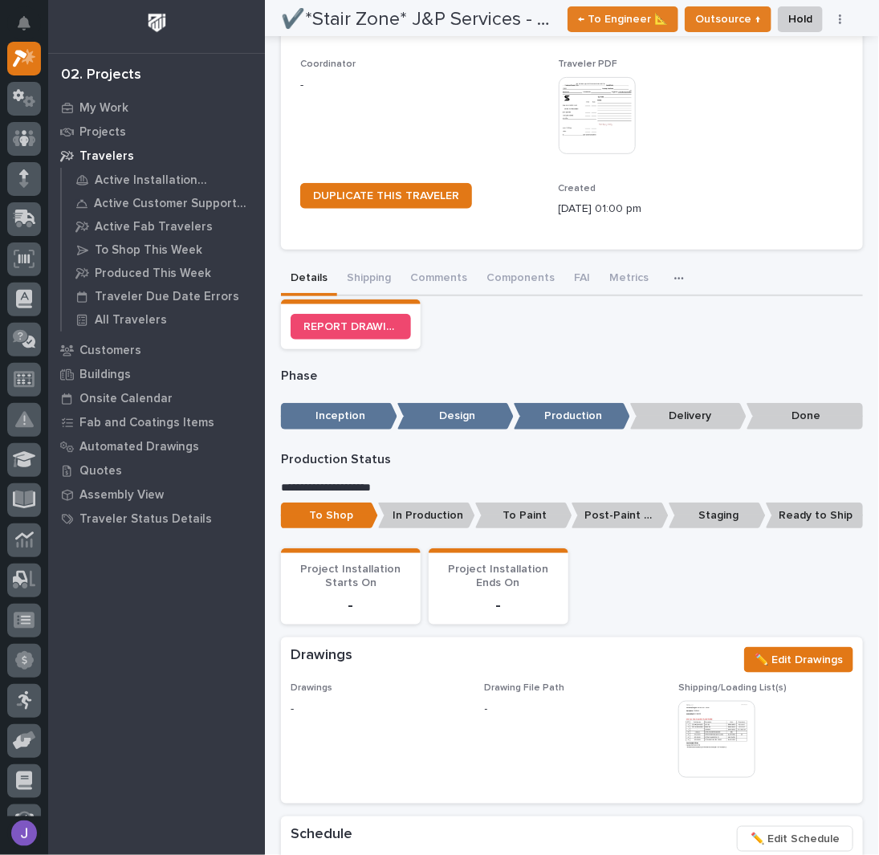
scroll to position [0, 0]
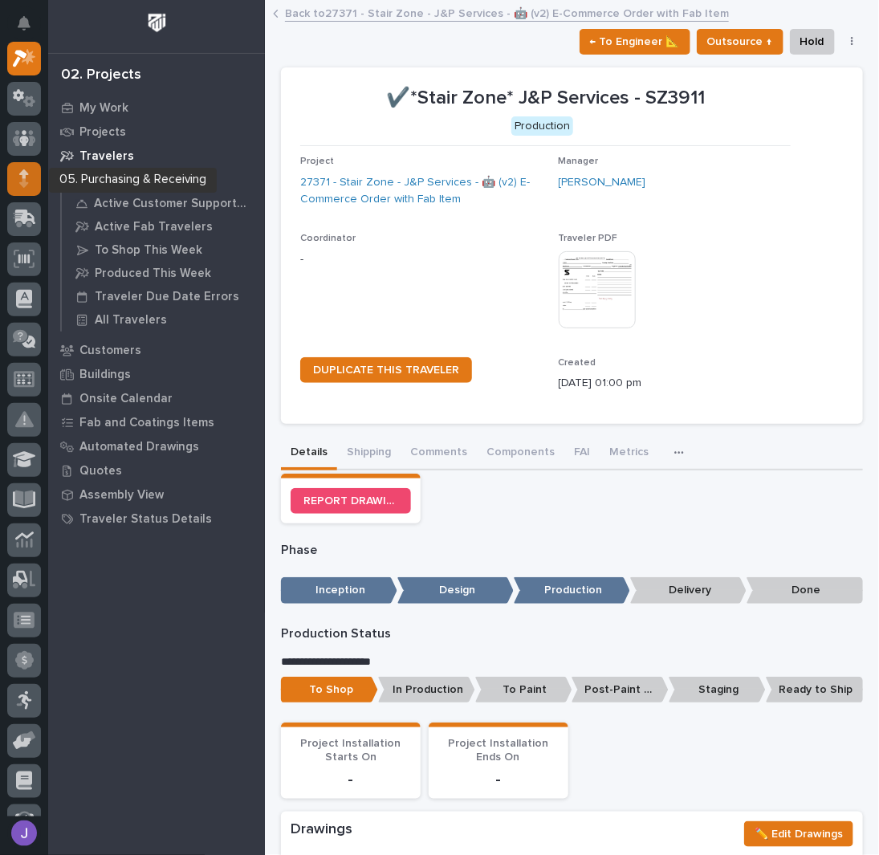
click at [19, 173] on icon at bounding box center [24, 178] width 10 height 18
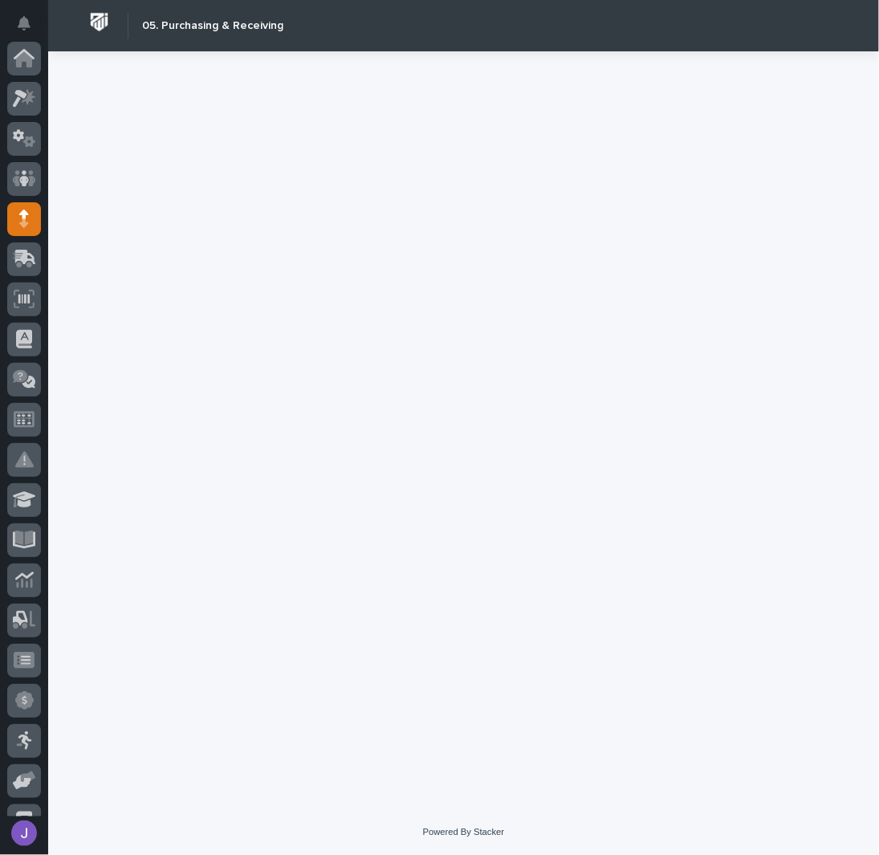
scroll to position [161, 0]
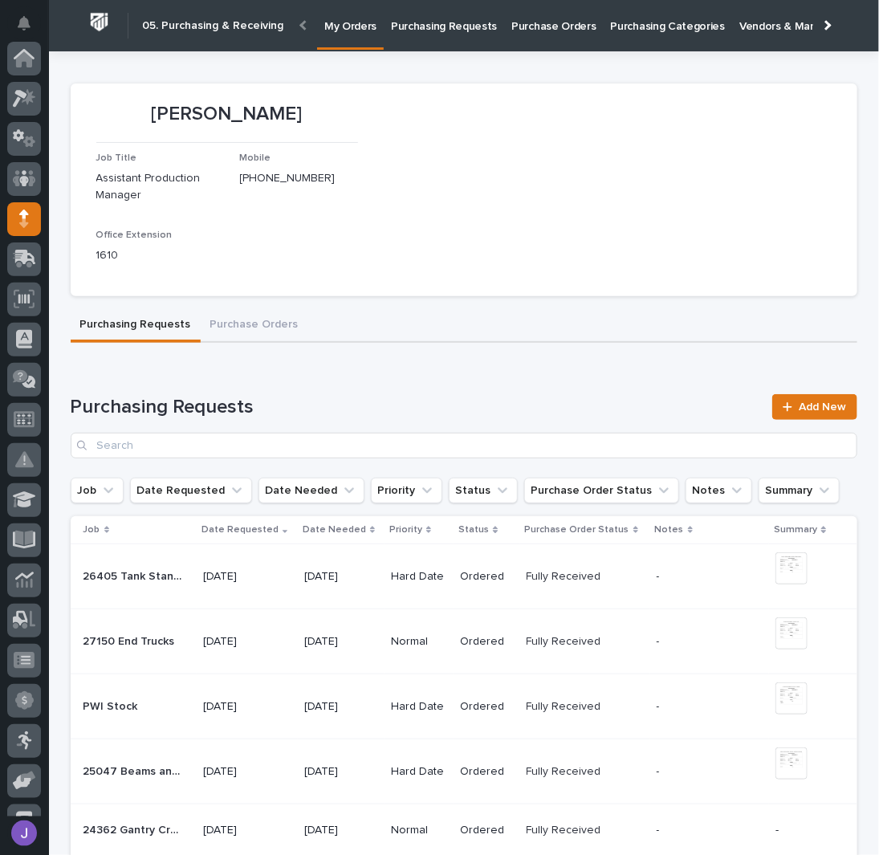
click at [422, 23] on p "Purchasing Requests" at bounding box center [444, 17] width 106 height 34
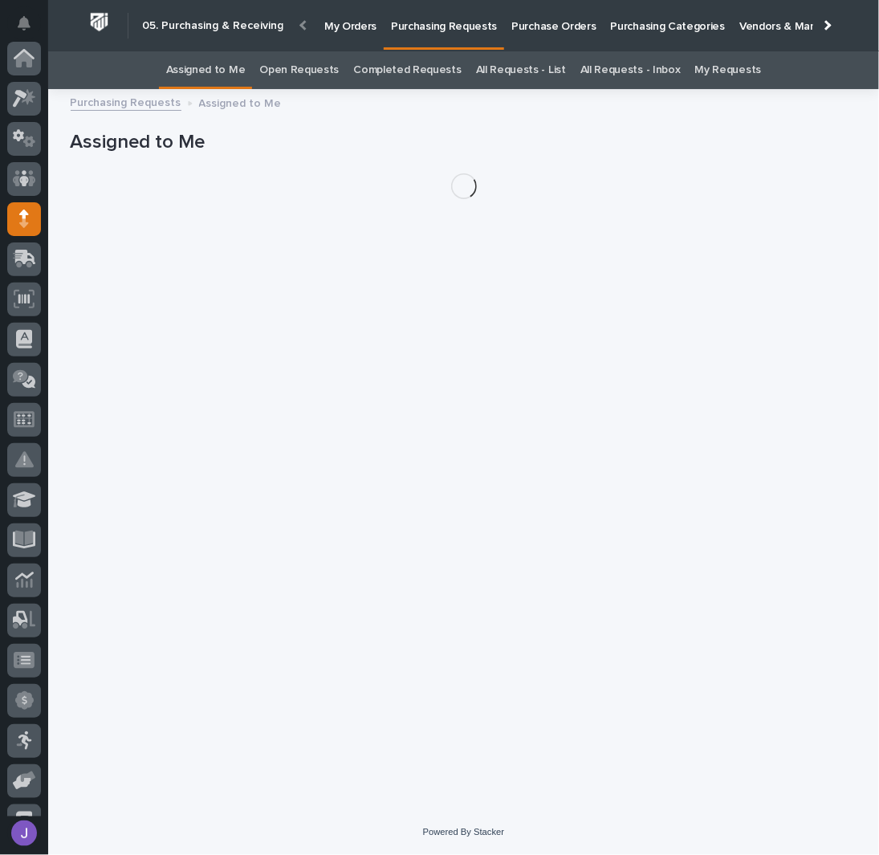
scroll to position [161, 0]
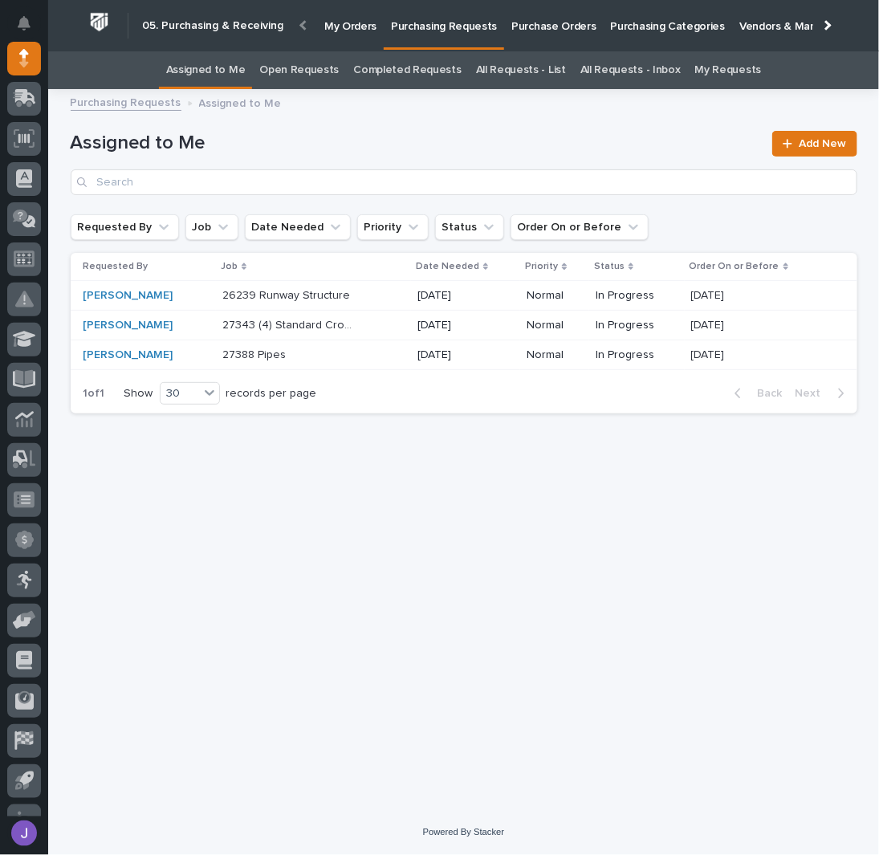
click at [349, 126] on div "Assigned to Me Add New" at bounding box center [464, 157] width 787 height 116
click at [322, 136] on h1 "Assigned to Me" at bounding box center [417, 143] width 693 height 23
click at [273, 530] on div "Loading... Saving… Loading... Saving… Assigned to Me Add New Requested By Job D…" at bounding box center [464, 434] width 803 height 670
click at [337, 148] on h1 "Assigned to Me" at bounding box center [417, 143] width 693 height 23
